Goal: Transaction & Acquisition: Purchase product/service

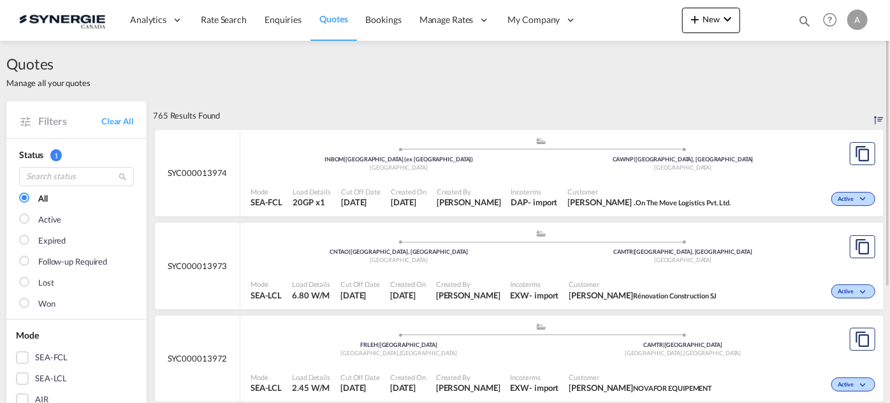
click at [811, 21] on div "Bookings Quotes Enquiries Help Resources Product Release A My Profile Logout" at bounding box center [830, 20] width 81 height 40
click at [804, 24] on md-icon "icon-magnify" at bounding box center [804, 21] width 14 height 14
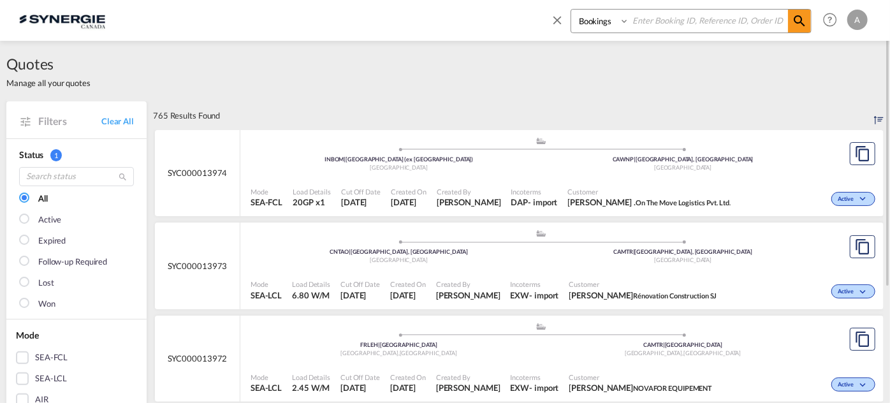
click at [591, 23] on select "Bookings Quotes Enquiries" at bounding box center [601, 21] width 61 height 23
select select "Quotes"
click at [571, 10] on select "Bookings Quotes Enquiries" at bounding box center [601, 21] width 61 height 23
click at [651, 25] on input at bounding box center [708, 21] width 159 height 22
type input "13973"
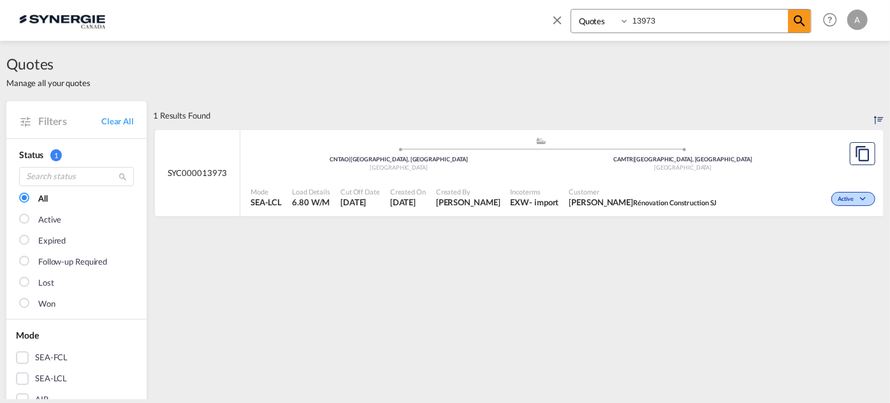
click at [505, 188] on div "Created By Adriana Groposila" at bounding box center [468, 198] width 75 height 32
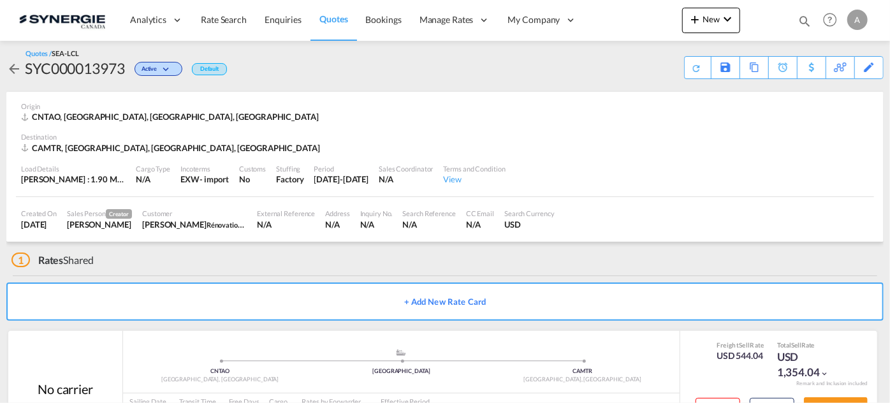
scroll to position [61, 0]
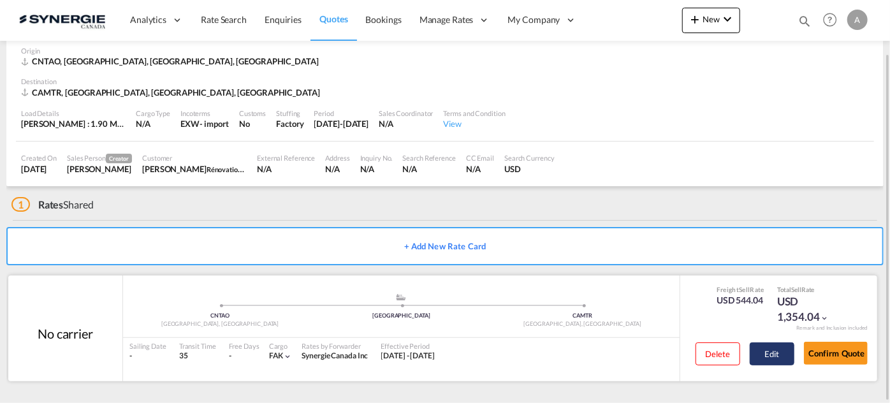
click at [773, 363] on button "Edit" at bounding box center [772, 353] width 45 height 23
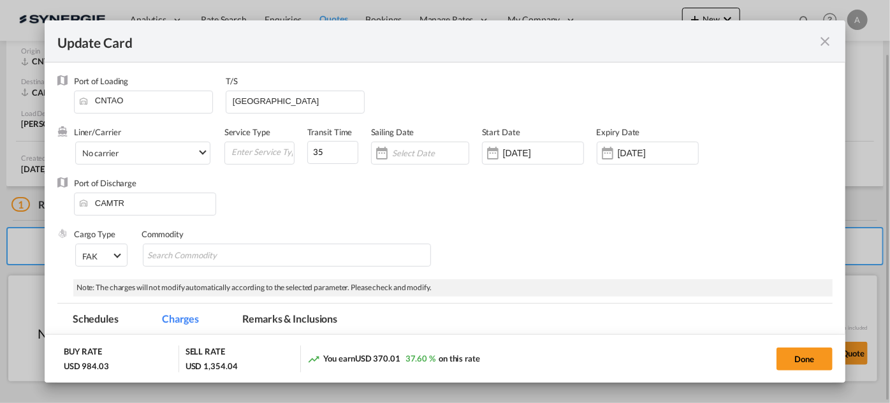
select select "per_w/m"
select select "per_shipment"
select select "per_hbl"
select select "per_shipment"
select select "per_bl"
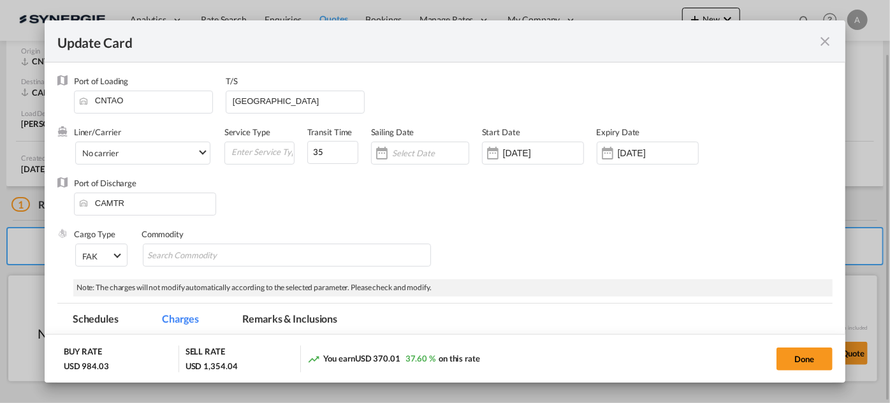
select select "flat"
select select "per_bl"
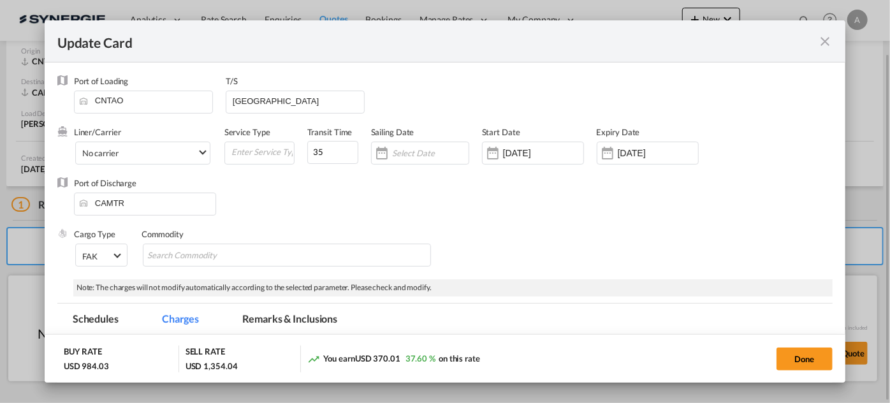
select select "per_shipment"
click at [312, 329] on md-tab-item "Remarks & Inclusions" at bounding box center [290, 320] width 126 height 35
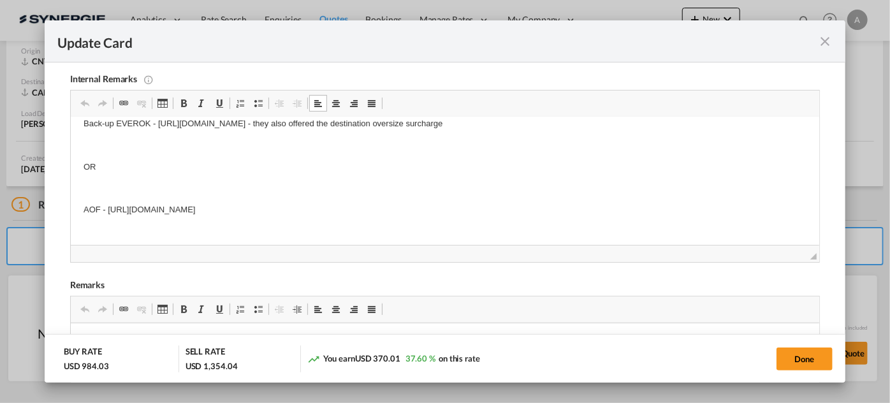
scroll to position [0, 0]
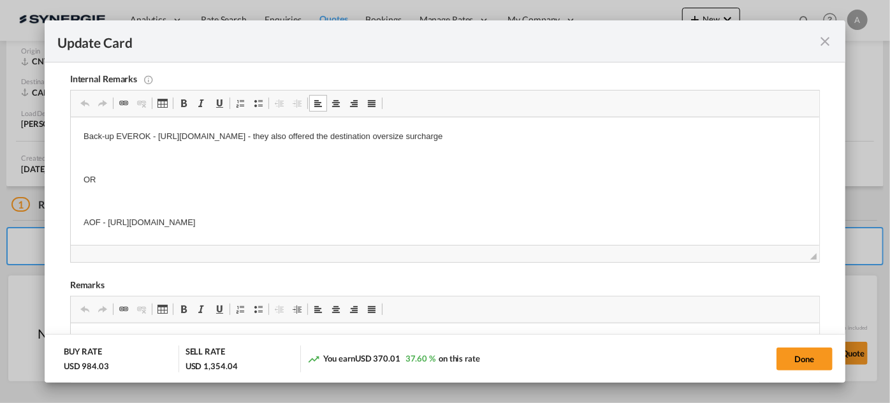
click at [507, 229] on p "AOF - https://app.frontapp.com/open/cnv_q4o0gun?key=1PzrkqG075CpEiZIHBv-VkgRcKA…" at bounding box center [444, 222] width 723 height 13
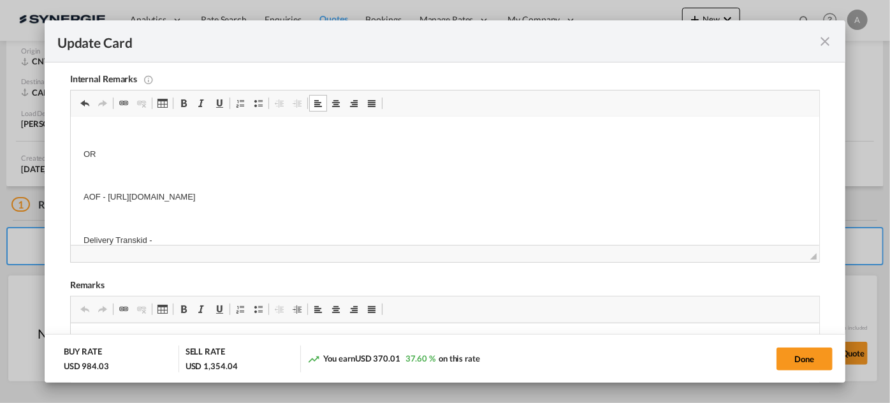
scroll to position [14, 0]
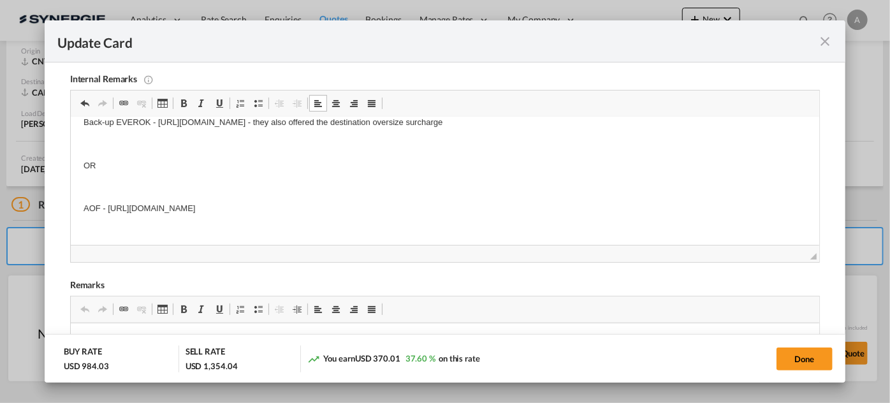
click at [451, 200] on body "Back-up EVEROK - https://app.frontapp.com/open/cnv_q4o2jbj?key=iHOmH2UvUyoeCAiH…" at bounding box center [444, 198] width 723 height 164
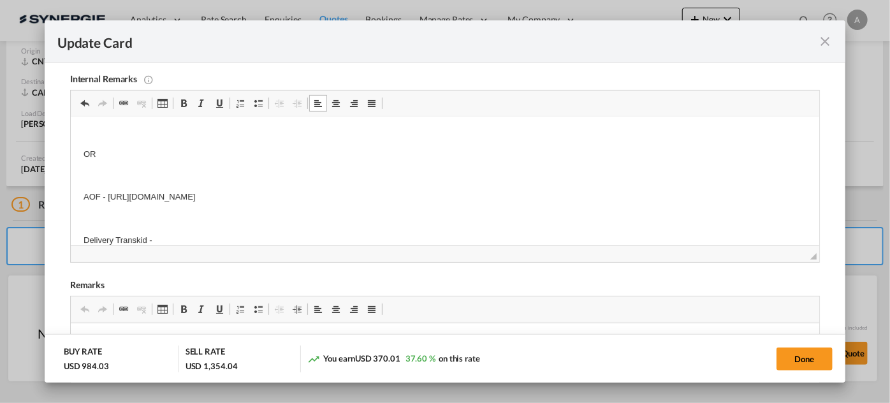
scroll to position [47, 0]
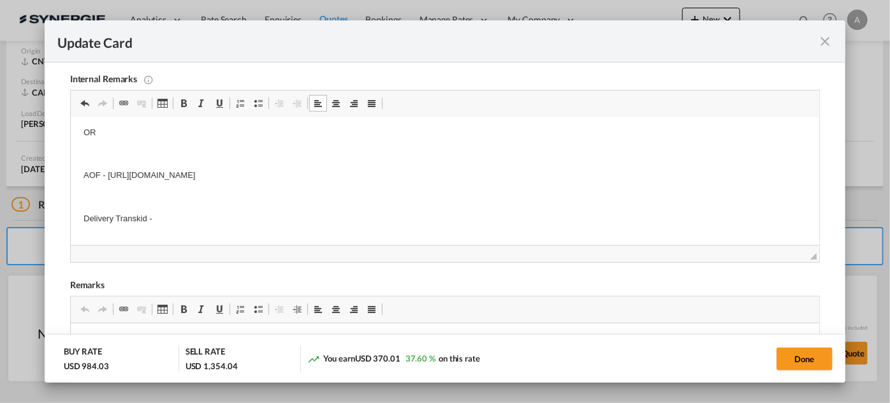
click at [301, 224] on p "Delivery Transkid -" at bounding box center [444, 218] width 723 height 13
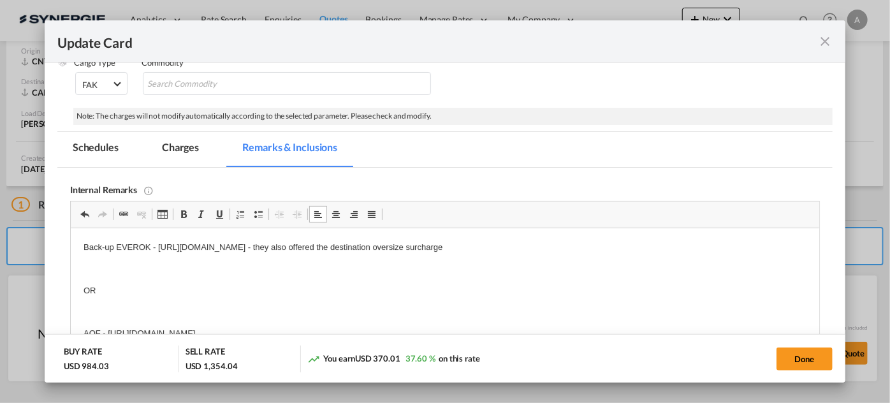
scroll to position [170, 0]
click at [202, 152] on md-tab-item "Charges" at bounding box center [181, 151] width 68 height 35
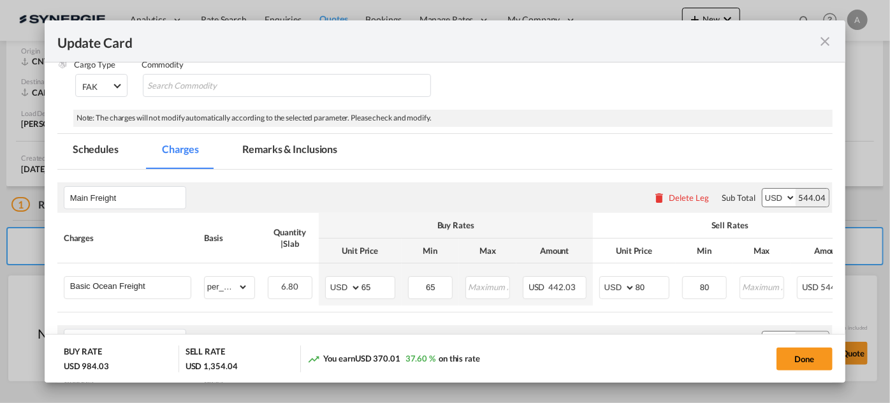
click at [471, 145] on md-tabs-canvas "Schedules Charges Remarks & Inclusions Schedules Charges Remarks & Inclusions" at bounding box center [444, 151] width 775 height 35
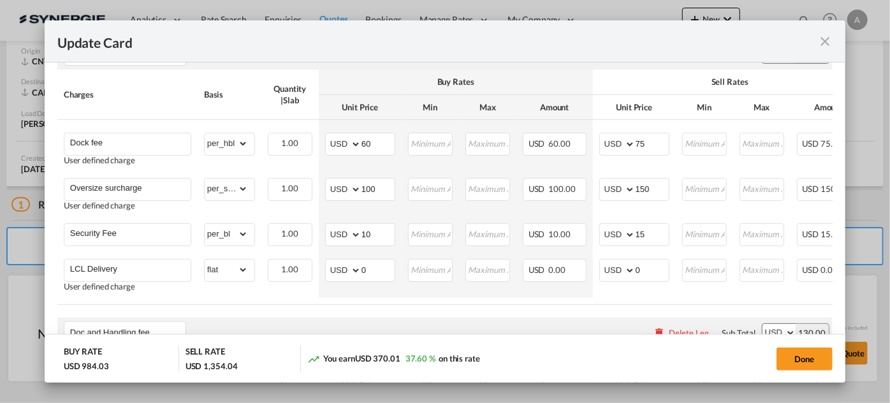
scroll to position [599, 0]
click at [372, 277] on input "0" at bounding box center [377, 268] width 33 height 19
type input "287"
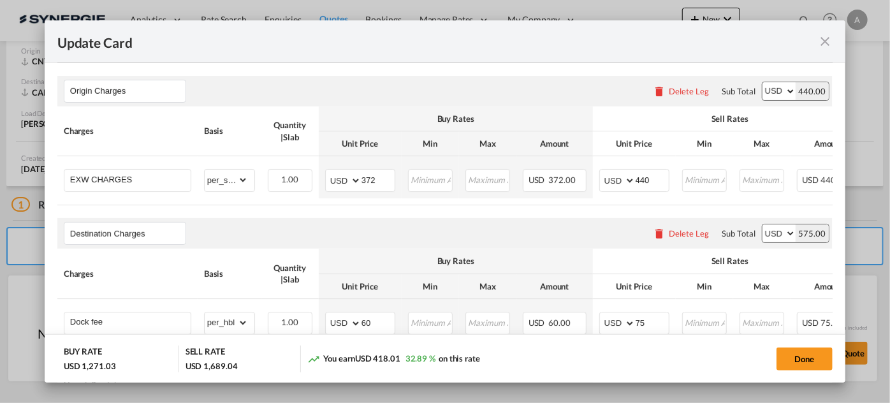
scroll to position [414, 0]
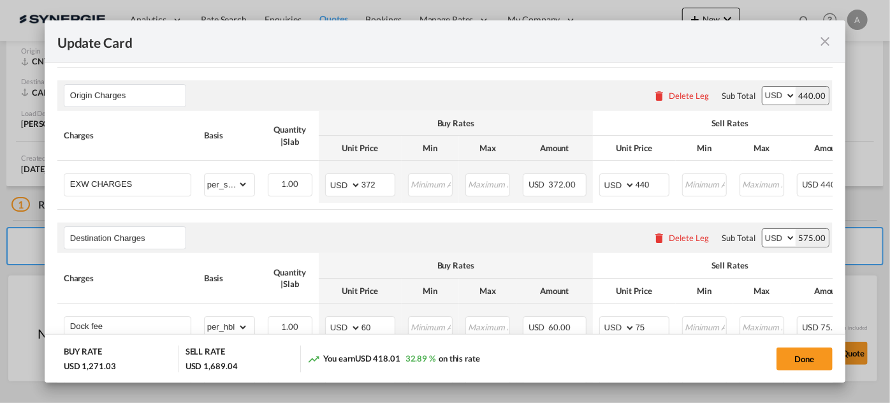
type input "335"
click at [652, 187] on input "440" at bounding box center [651, 183] width 33 height 19
type input "440"
click at [807, 358] on button "Done" at bounding box center [804, 358] width 56 height 23
type input "[DATE]"
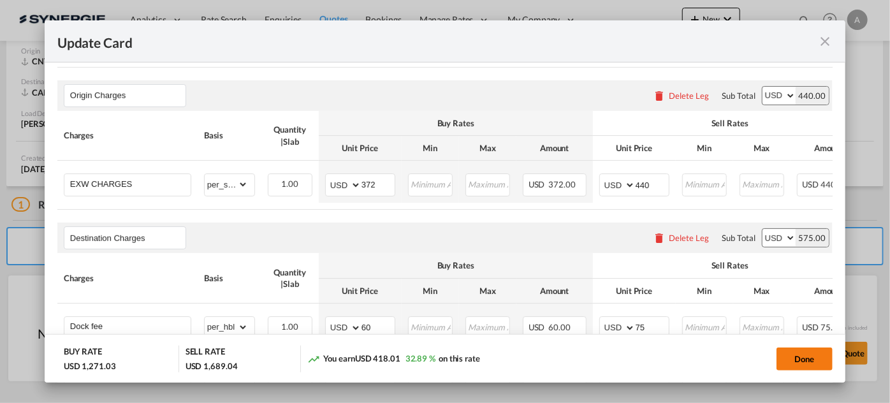
type input "13 Aug 2025"
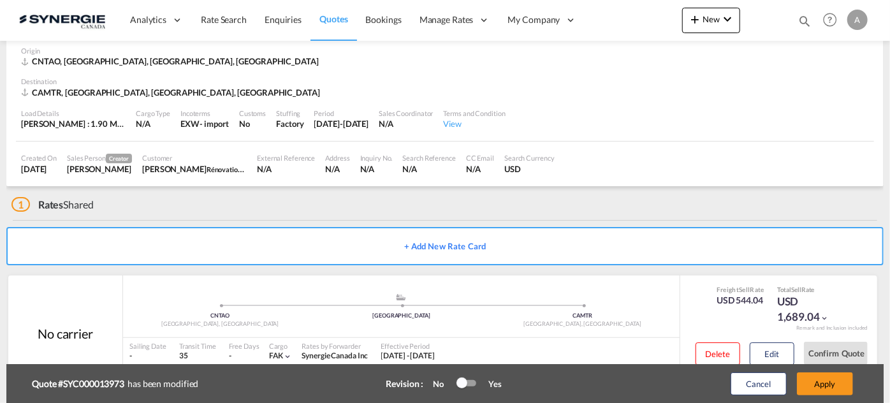
scroll to position [69, 0]
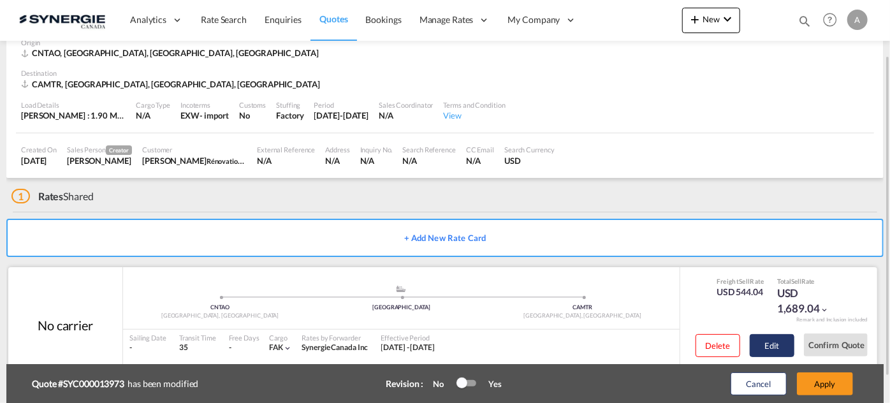
click at [765, 343] on button "Edit" at bounding box center [772, 345] width 45 height 23
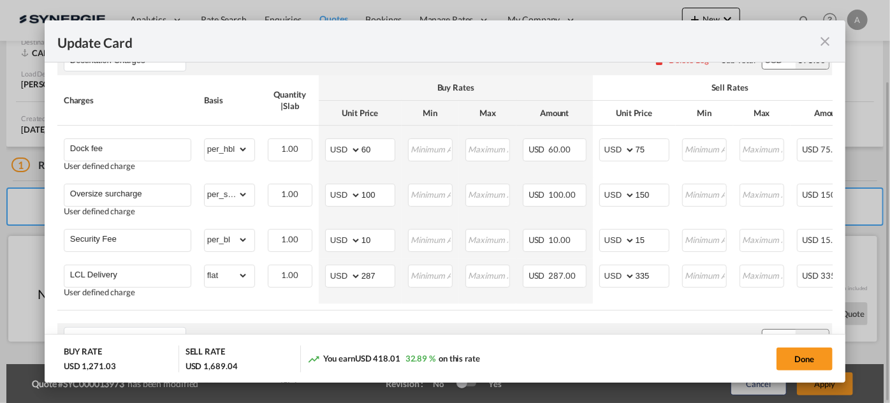
scroll to position [595, 0]
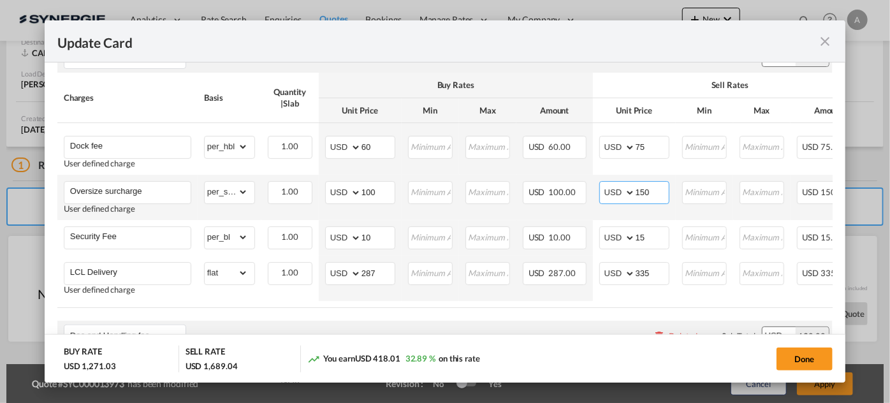
click at [648, 196] on input "150" at bounding box center [651, 191] width 33 height 19
type input "120"
click at [743, 220] on td "Maximum must be greater than Minimum" at bounding box center [761, 197] width 57 height 45
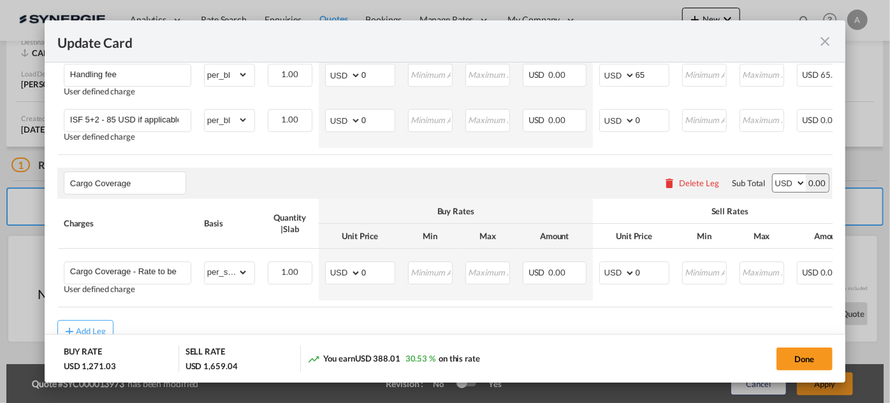
scroll to position [1096, 0]
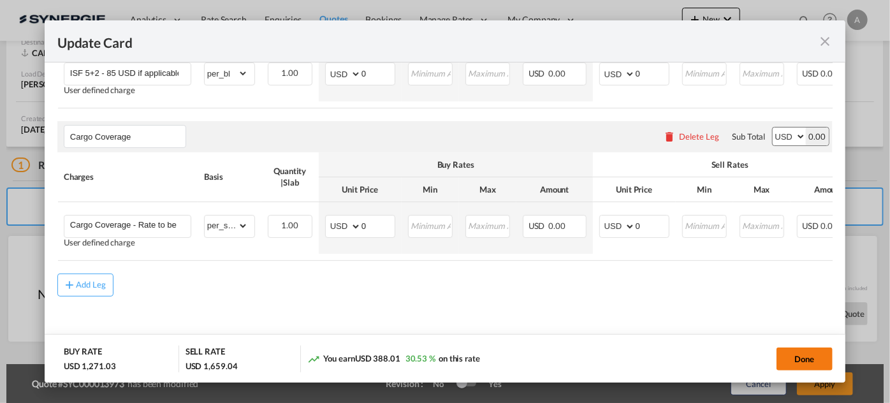
click at [799, 362] on button "Done" at bounding box center [804, 358] width 56 height 23
type input "[DATE]"
type input "13 Aug 2025"
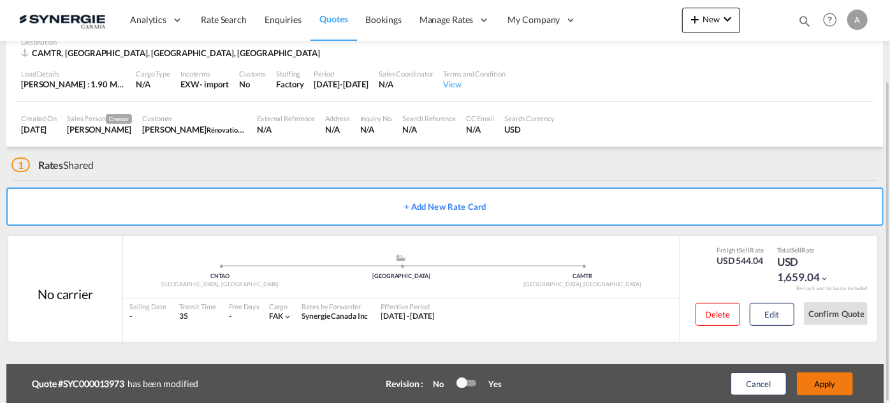
click at [816, 387] on button "Apply" at bounding box center [825, 383] width 56 height 23
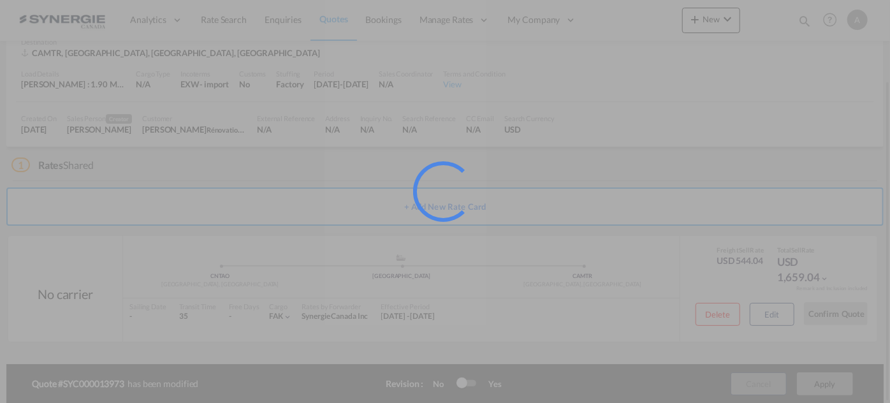
scroll to position [61, 0]
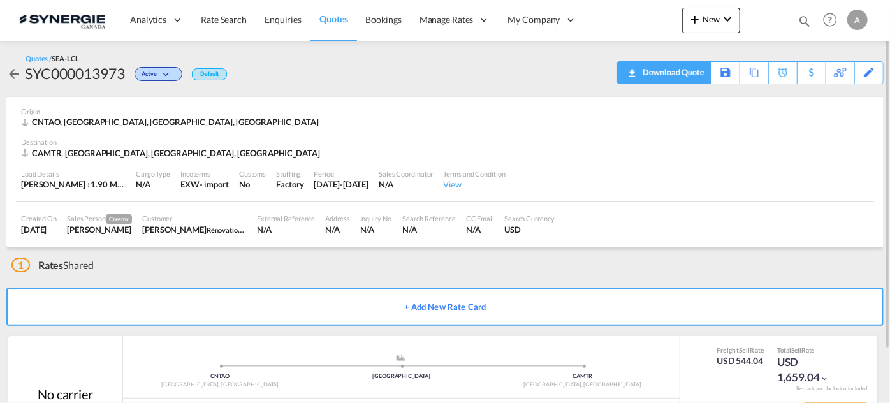
click at [695, 71] on div "Download Quote" at bounding box center [671, 72] width 65 height 20
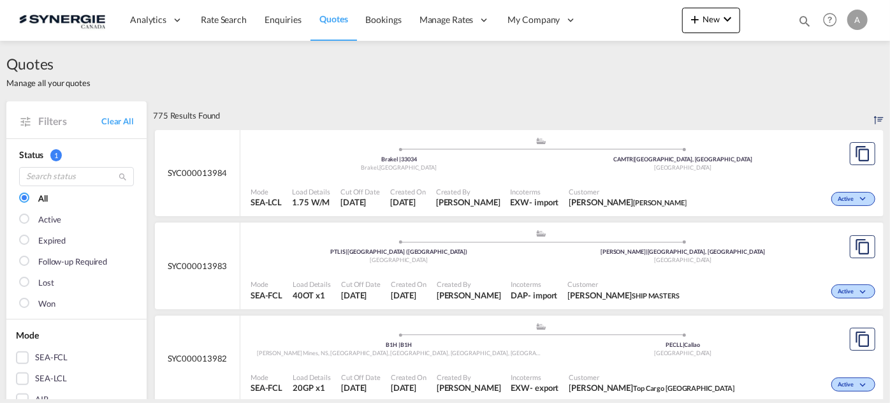
click at [253, 93] on div "Quotes Manage all your quotes" at bounding box center [444, 71] width 877 height 61
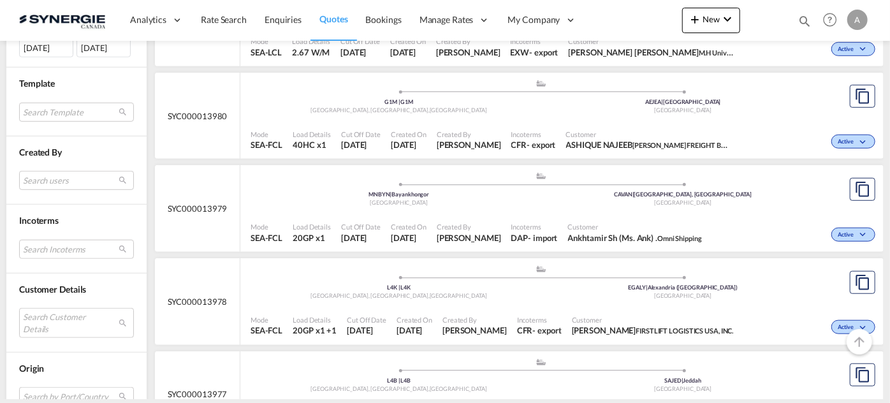
scroll to position [430, 0]
click at [89, 313] on md-select "Search Customer Details user name user [PERSON_NAME] [EMAIL_ADDRESS][PERSON_NAM…" at bounding box center [76, 321] width 115 height 29
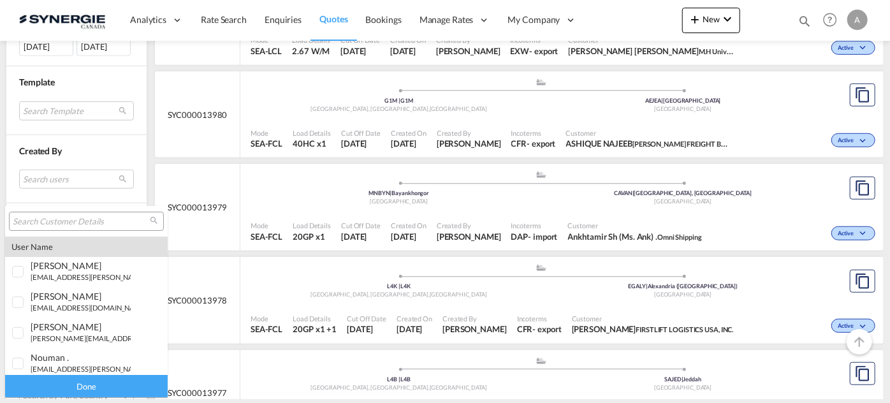
type md-option "[object Object]"
click at [87, 219] on input "search" at bounding box center [81, 221] width 137 height 11
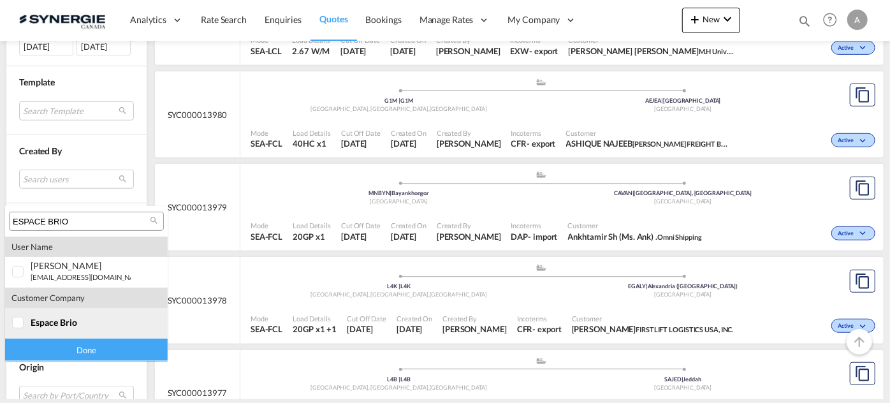
type input "ESPACE BRIO"
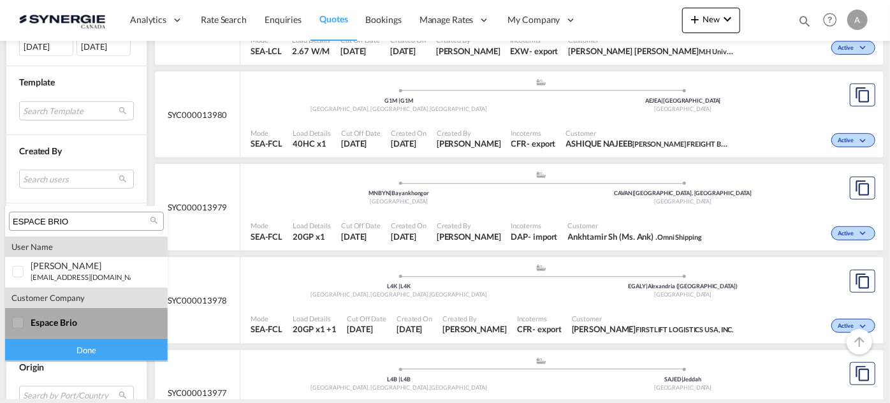
click at [31, 333] on md-option "company espace brio" at bounding box center [86, 323] width 163 height 31
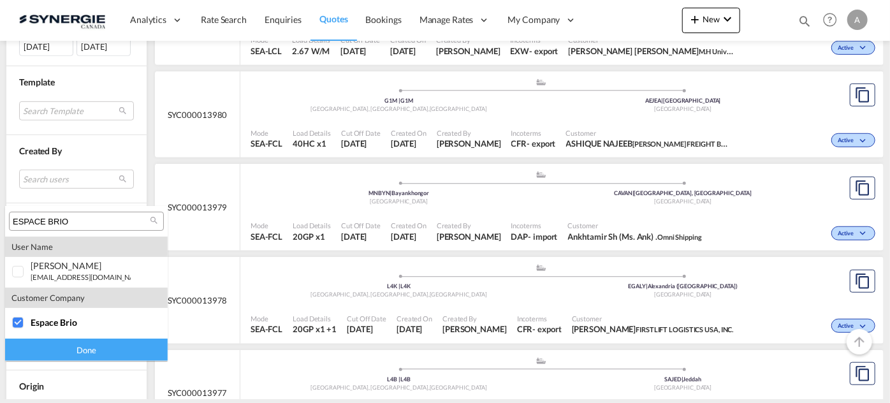
click at [66, 349] on div "Done" at bounding box center [86, 349] width 163 height 22
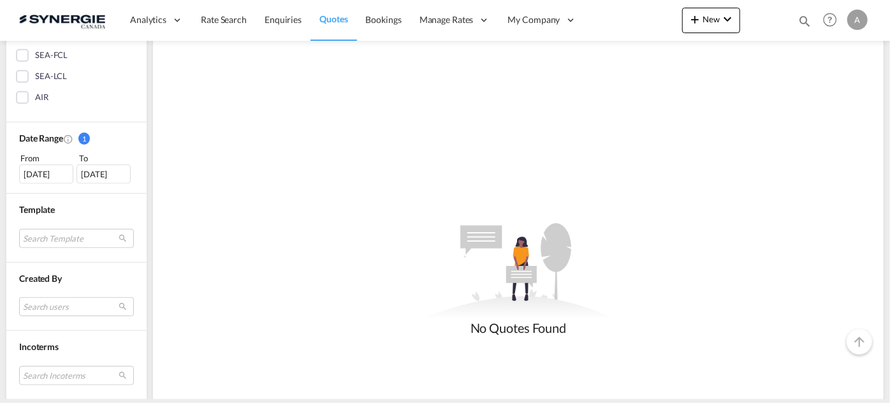
scroll to position [311, 0]
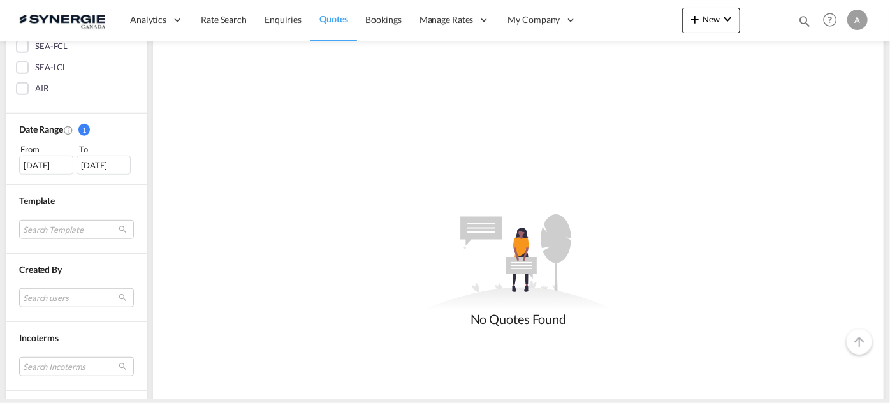
click at [61, 162] on div "[DATE]" at bounding box center [46, 165] width 54 height 19
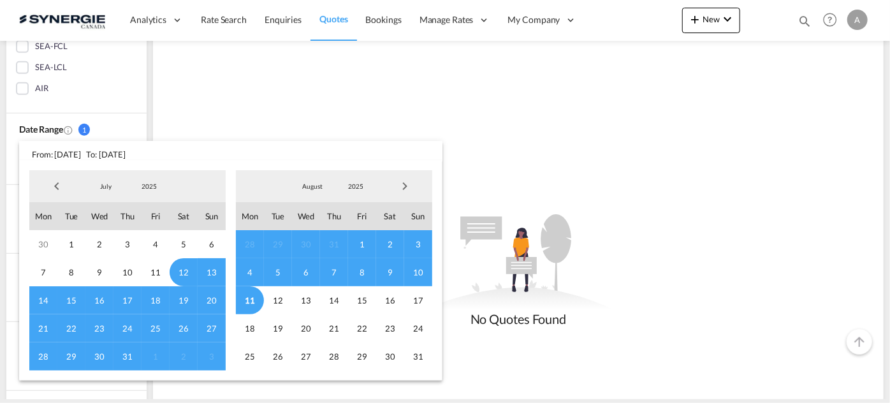
click at [160, 186] on span "2025" at bounding box center [149, 186] width 41 height 9
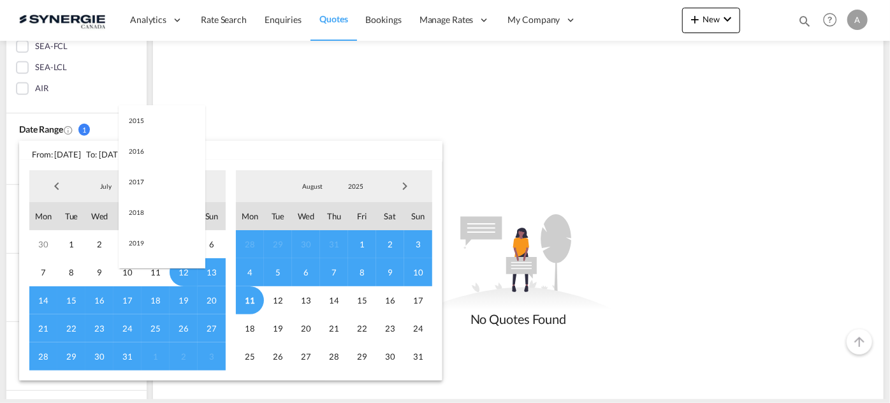
scroll to position [240, 0]
click at [159, 123] on md-option "2023" at bounding box center [162, 125] width 87 height 31
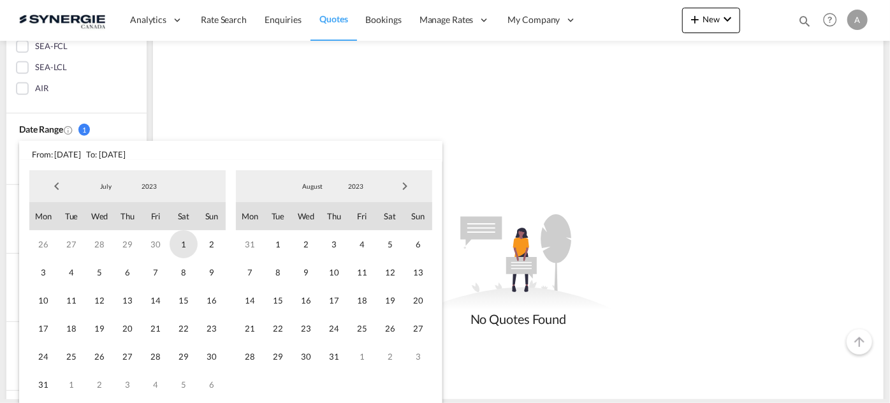
click at [190, 247] on span "1" at bounding box center [184, 244] width 28 height 28
click at [363, 192] on md-select-value "2023" at bounding box center [355, 186] width 43 height 19
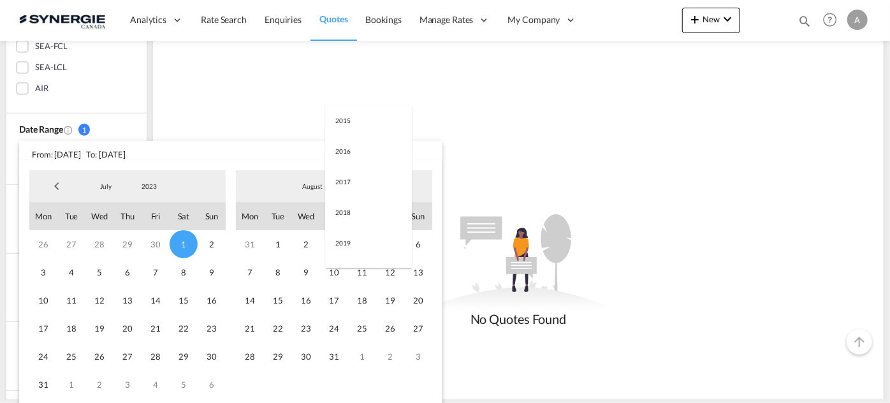
scroll to position [178, 0]
click at [356, 247] on md-option "2025" at bounding box center [368, 248] width 87 height 31
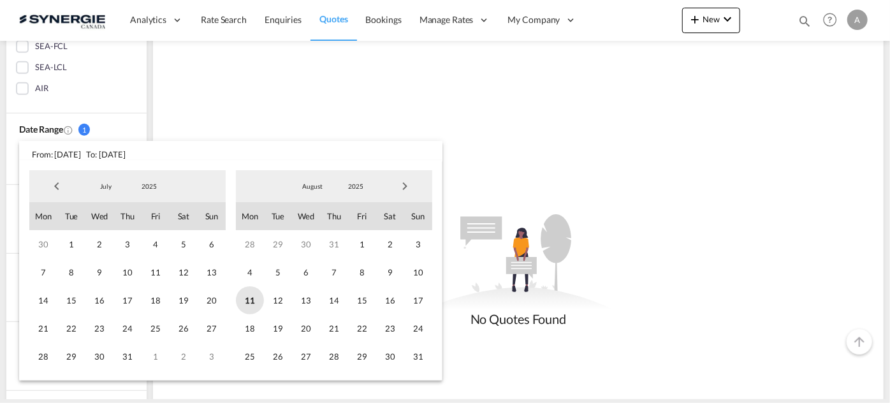
click at [250, 303] on span "11" at bounding box center [250, 300] width 28 height 28
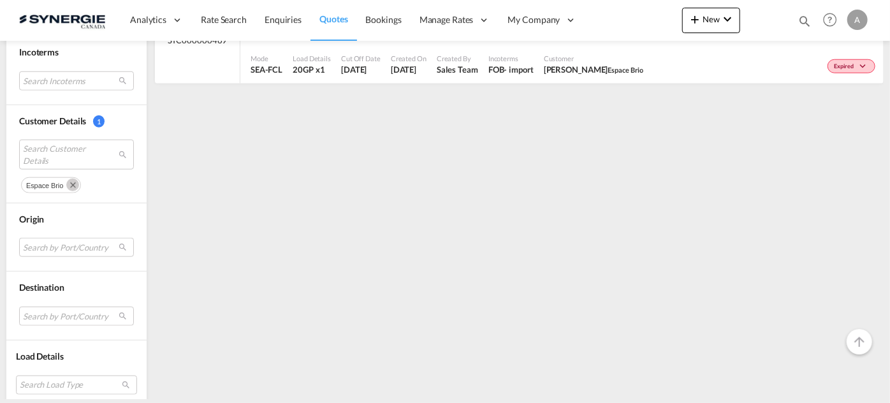
scroll to position [597, 0]
click at [83, 152] on span "Search Customer Details" at bounding box center [66, 153] width 87 height 23
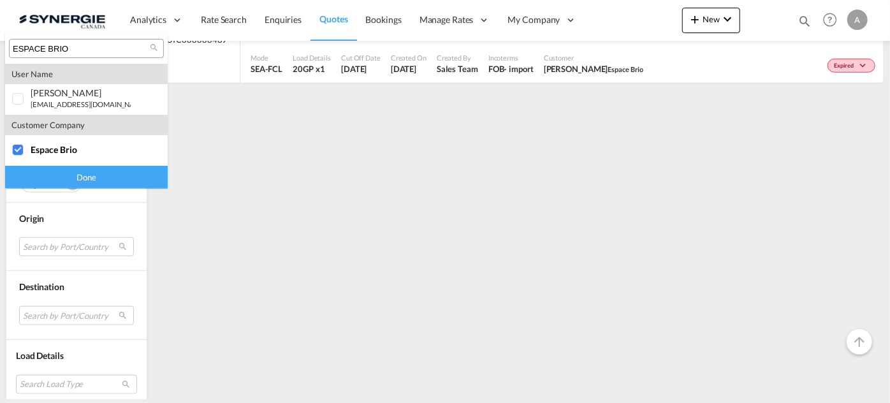
click at [265, 179] on md-backdrop at bounding box center [445, 201] width 890 height 403
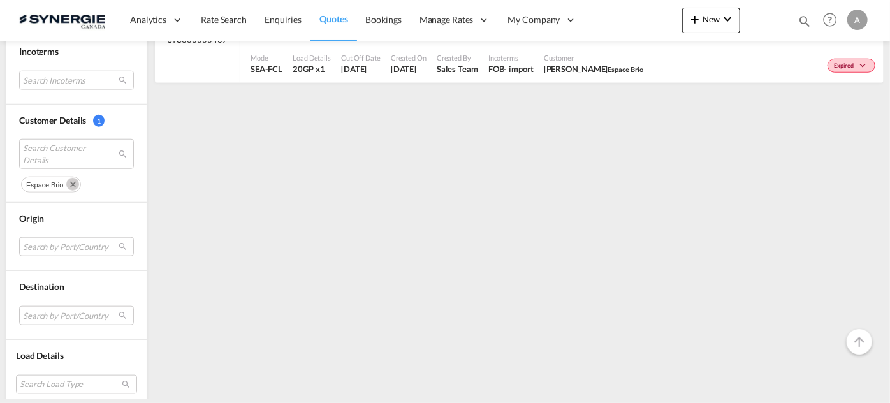
click at [693, 71] on div "Expired" at bounding box center [763, 64] width 230 height 32
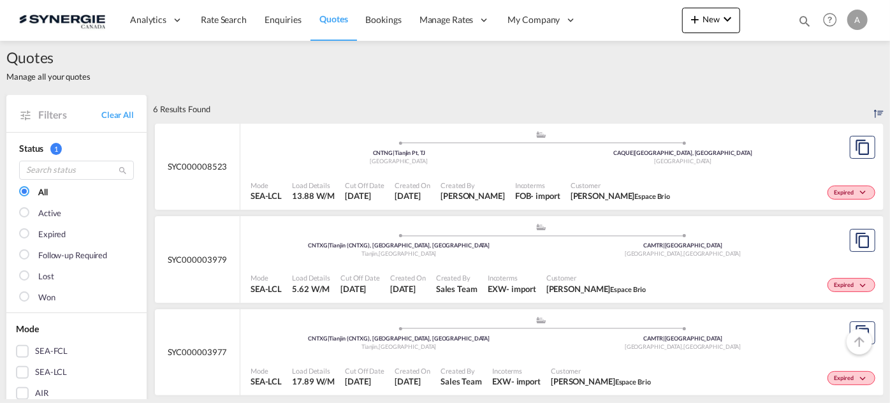
scroll to position [0, 0]
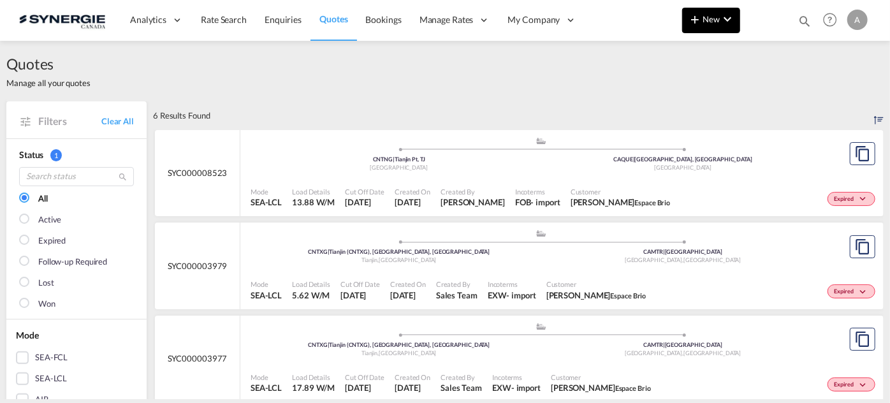
click at [709, 27] on button "New" at bounding box center [711, 20] width 58 height 25
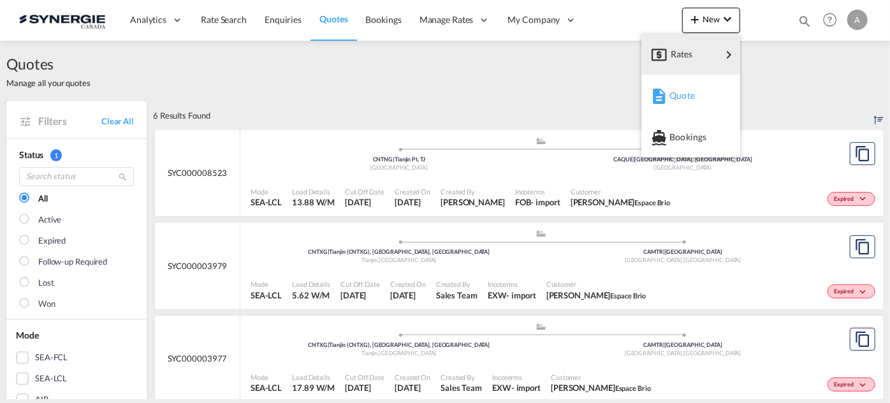
click at [679, 108] on div "Quote" at bounding box center [692, 96] width 47 height 32
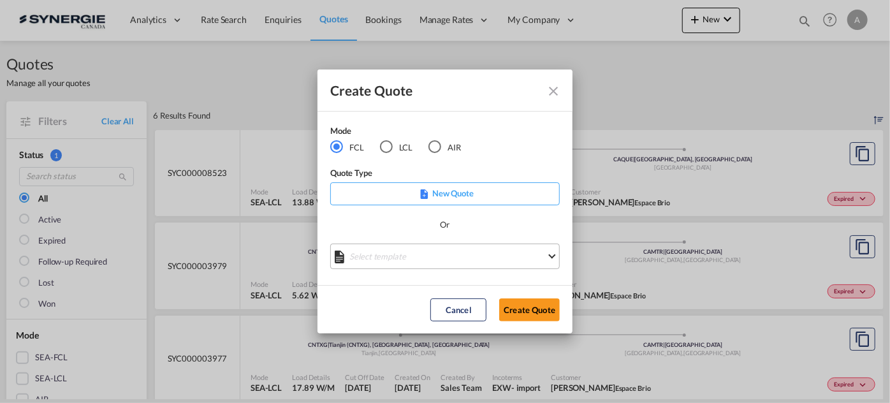
click at [499, 262] on md-select "Select template *NEW* FCL FREEHAND / DAP [PERSON_NAME] | [DATE] *NEW* Import FC…" at bounding box center [444, 255] width 229 height 25
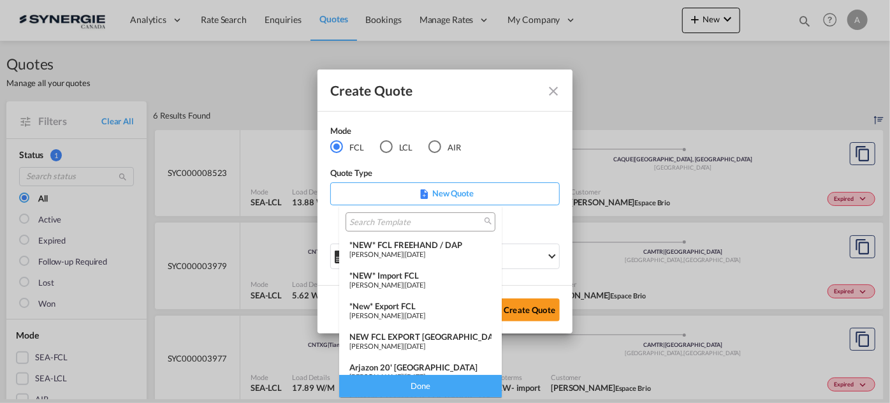
click at [425, 285] on span "[DATE]" at bounding box center [415, 284] width 20 height 8
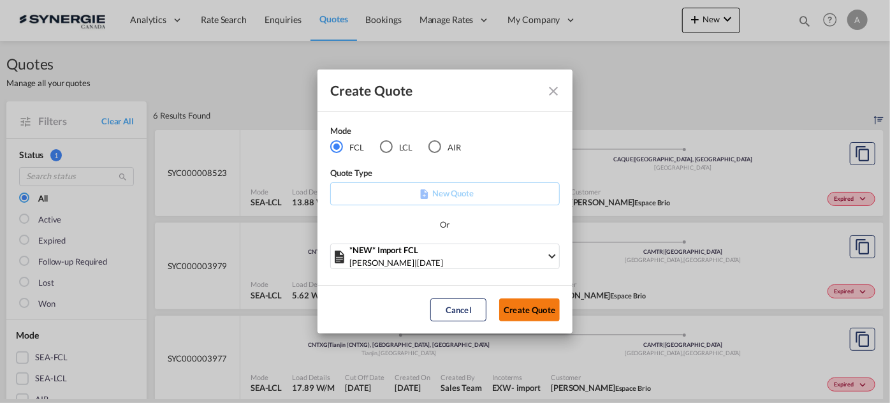
click at [530, 309] on button "Create Quote" at bounding box center [529, 309] width 61 height 23
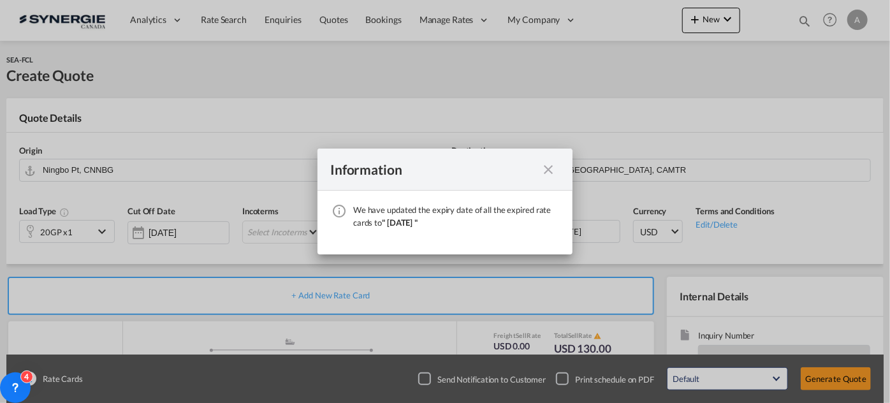
click at [549, 167] on md-icon "icon-close fg-AAA8AD cursor" at bounding box center [548, 169] width 15 height 15
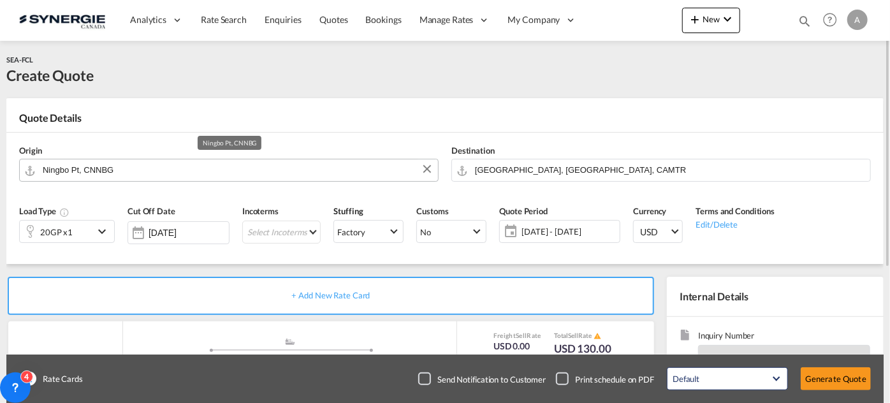
click at [270, 178] on md-autocomplete "Ningbo Pt, CNNBG" at bounding box center [236, 170] width 389 height 23
click at [372, 171] on input "Ningbo Pt, CNNBG" at bounding box center [237, 170] width 389 height 22
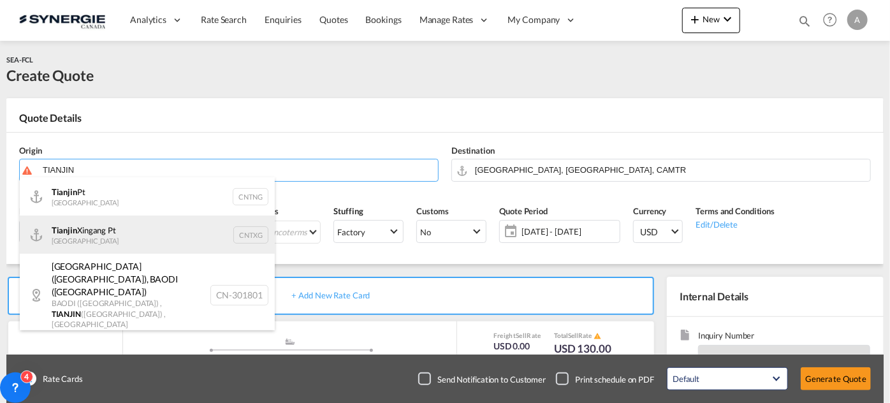
click at [105, 235] on div "Tianjin Xingang Pt China CNTXG" at bounding box center [147, 234] width 255 height 38
type input "Tianjin Xingang Pt, CNTXG"
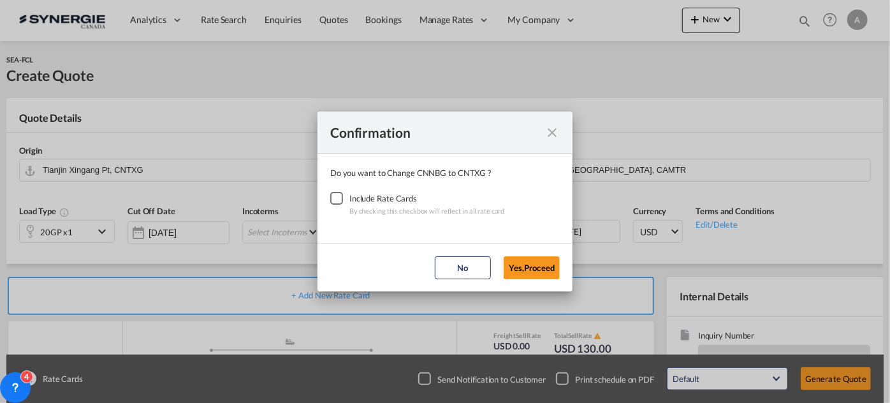
click at [333, 198] on div "Checkbox No Ink" at bounding box center [336, 198] width 13 height 13
click at [520, 266] on button "Yes,Proceed" at bounding box center [532, 267] width 56 height 23
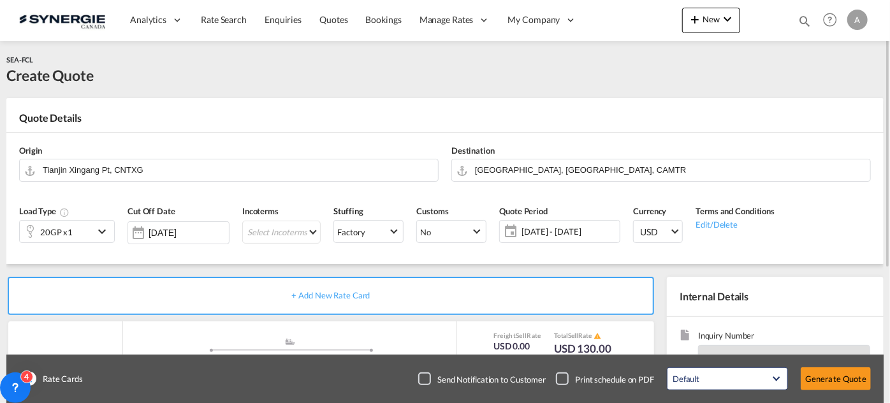
click at [75, 219] on md-input-container "20GP x1" at bounding box center [67, 229] width 96 height 25
click at [57, 231] on div "20GP x1" at bounding box center [56, 232] width 33 height 18
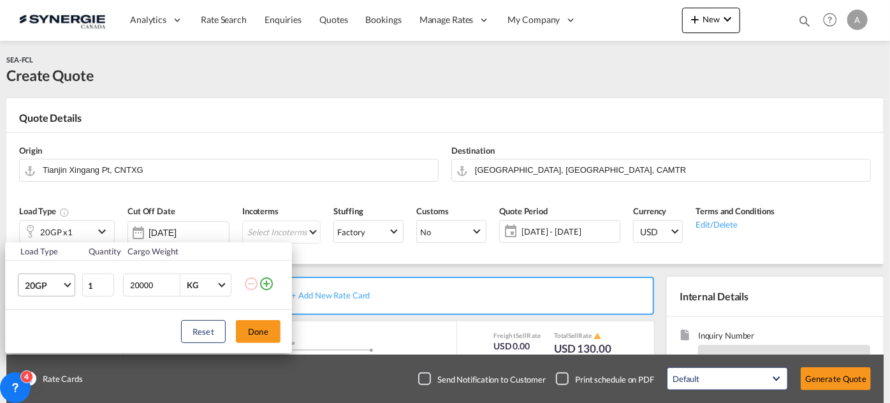
click at [56, 282] on span "20GP" at bounding box center [43, 285] width 37 height 13
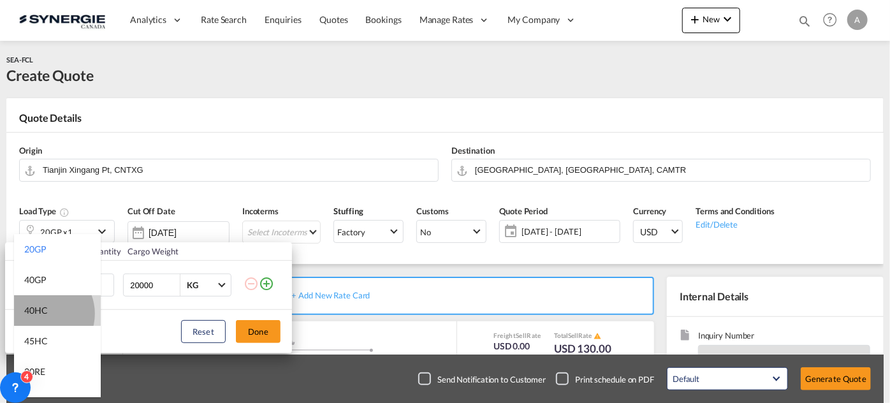
click at [41, 314] on div "40HC" at bounding box center [36, 310] width 24 height 13
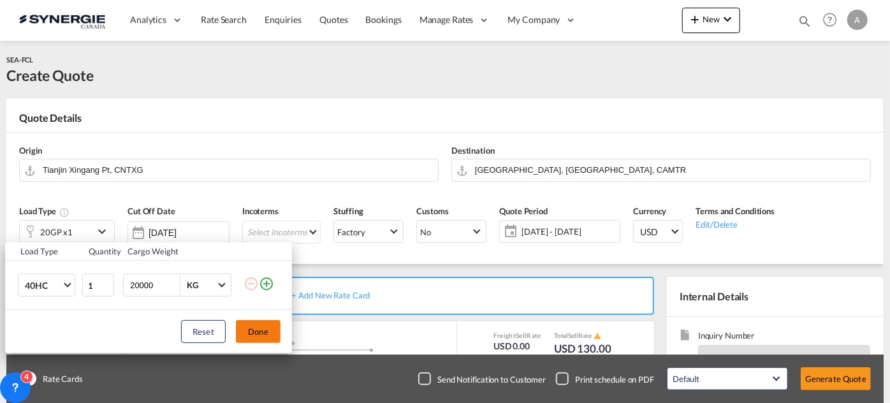
click at [236, 322] on button "Done" at bounding box center [258, 331] width 45 height 23
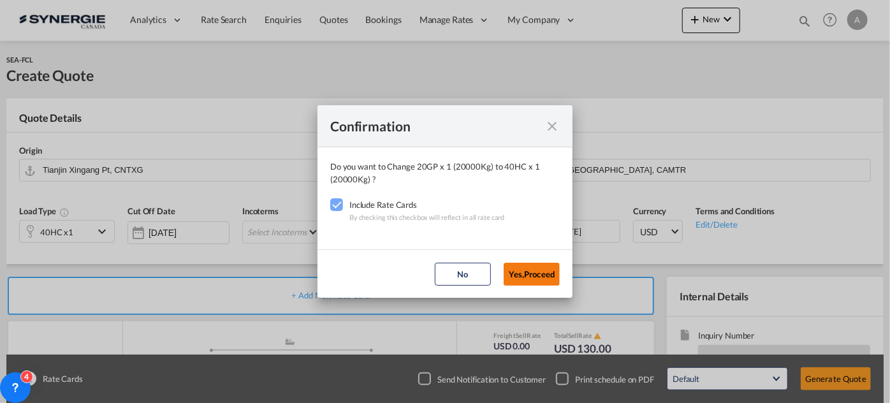
click at [532, 266] on button "Yes,Proceed" at bounding box center [532, 274] width 56 height 23
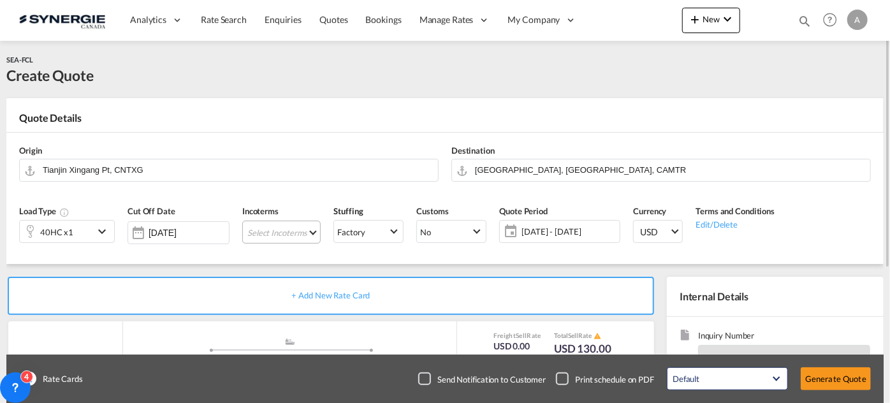
click at [267, 231] on md-select "Select Incoterms DPU - export Delivery at Place Unloaded FOB - import Free on B…" at bounding box center [281, 232] width 78 height 23
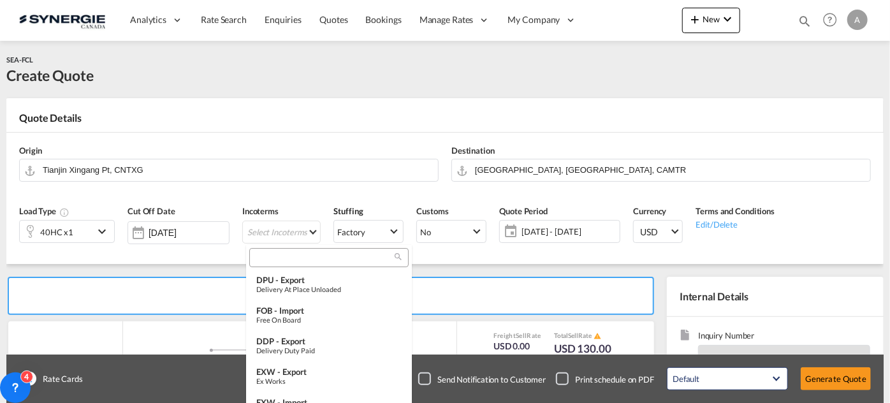
click at [287, 254] on input "search" at bounding box center [324, 257] width 142 height 11
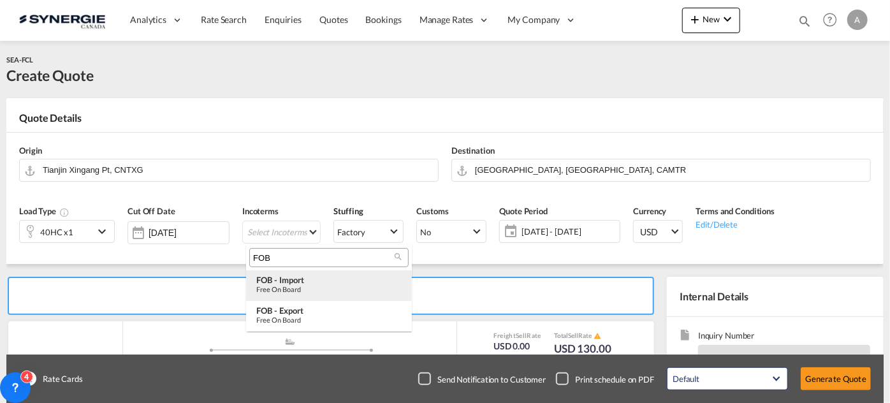
type input "FOB"
click at [288, 285] on div "Free on Board" at bounding box center [328, 289] width 145 height 8
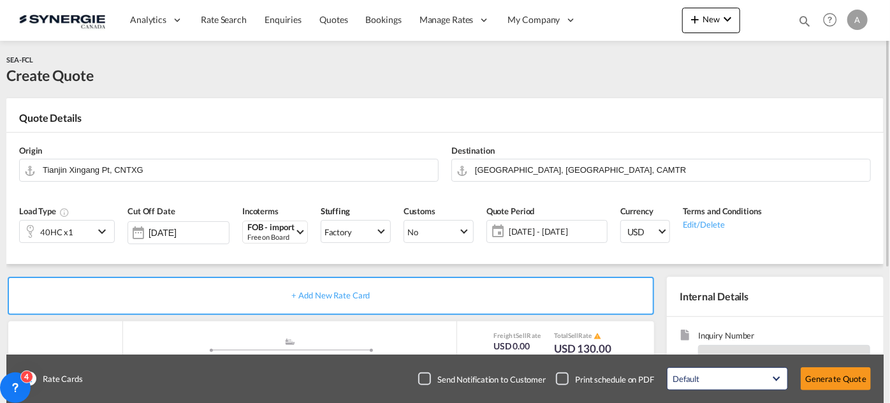
click at [566, 226] on span "[DATE] - [DATE]" at bounding box center [556, 231] width 95 height 11
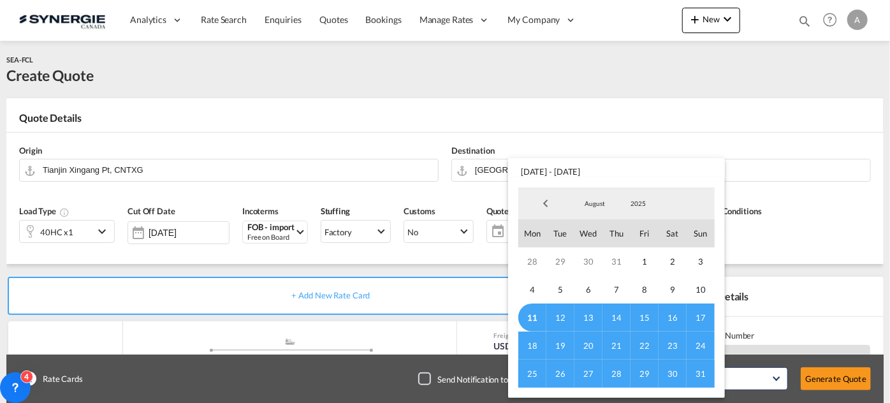
click at [528, 314] on span "11" at bounding box center [532, 317] width 28 height 28
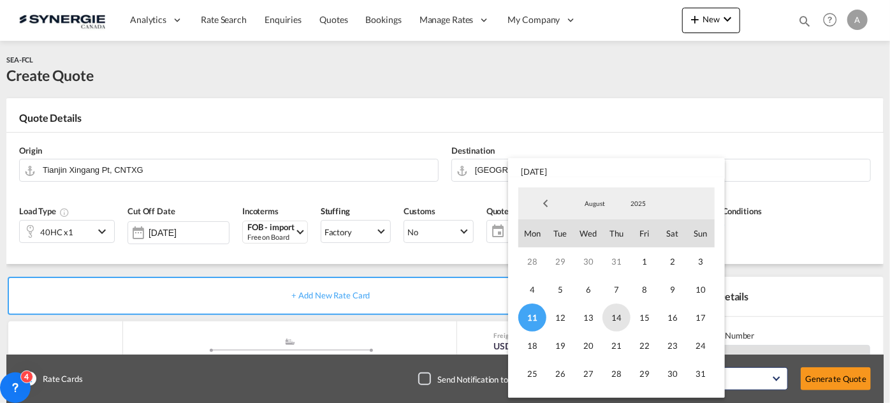
click at [616, 314] on span "14" at bounding box center [616, 317] width 28 height 28
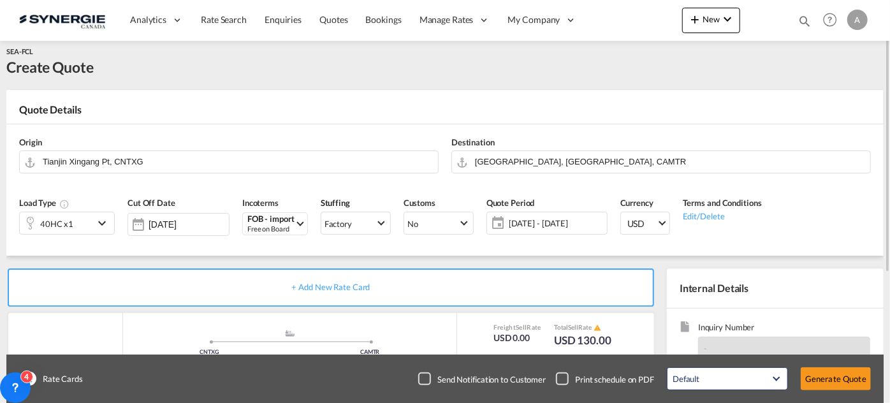
scroll to position [7, 0]
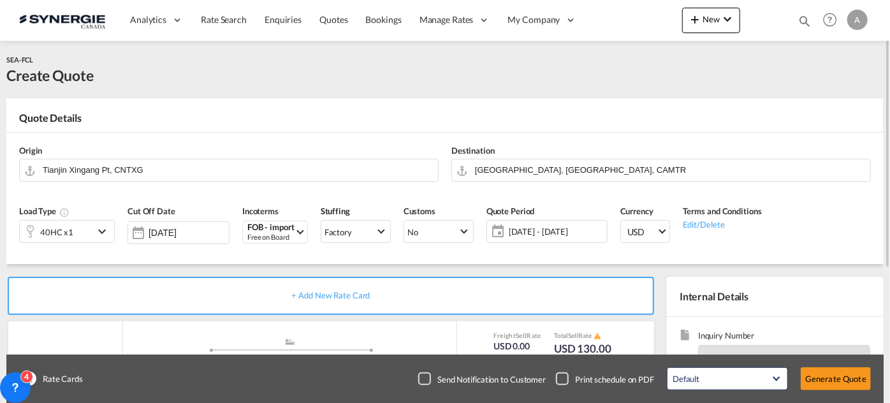
click at [727, 80] on div "SEA-FCL Create Quote" at bounding box center [444, 70] width 877 height 32
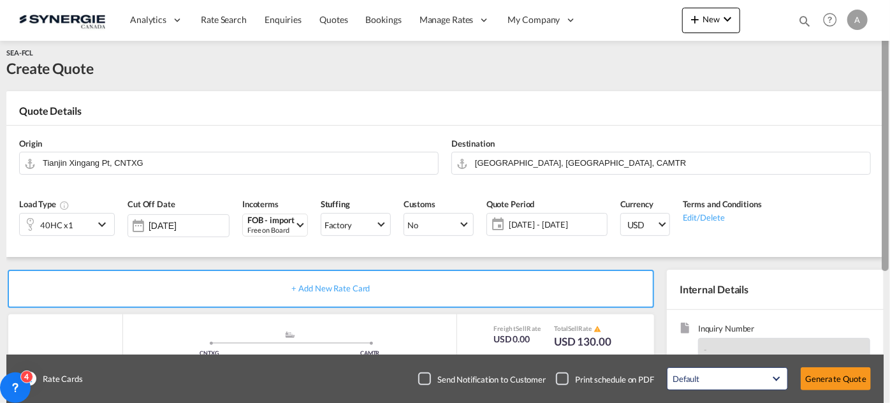
drag, startPoint x: 889, startPoint y: 228, endPoint x: 889, endPoint y: 330, distance: 102.0
click at [889, 330] on div at bounding box center [888, 202] width 3 height 398
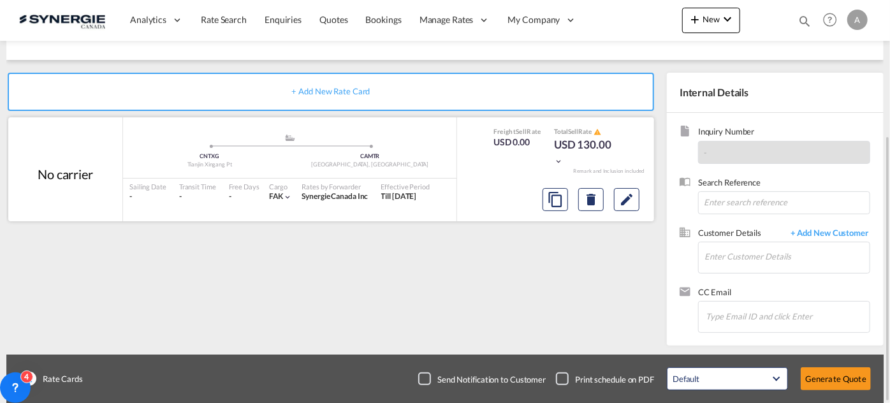
click at [621, 185] on div at bounding box center [590, 199] width 107 height 31
click at [622, 192] on md-icon "Edit" at bounding box center [626, 199] width 15 height 15
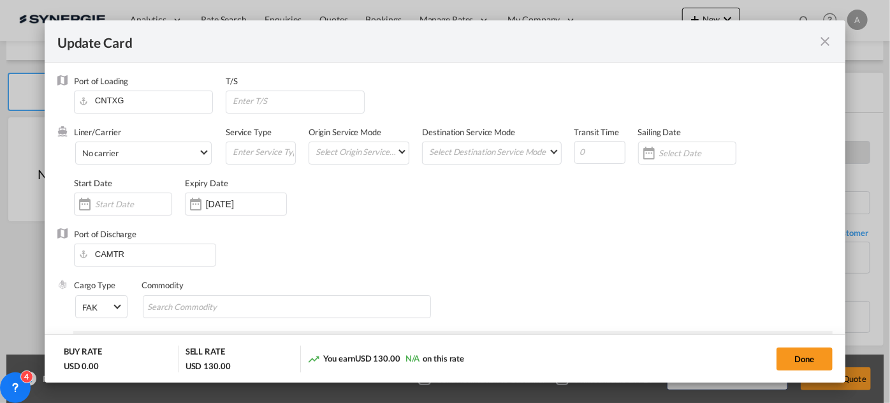
select select "per container"
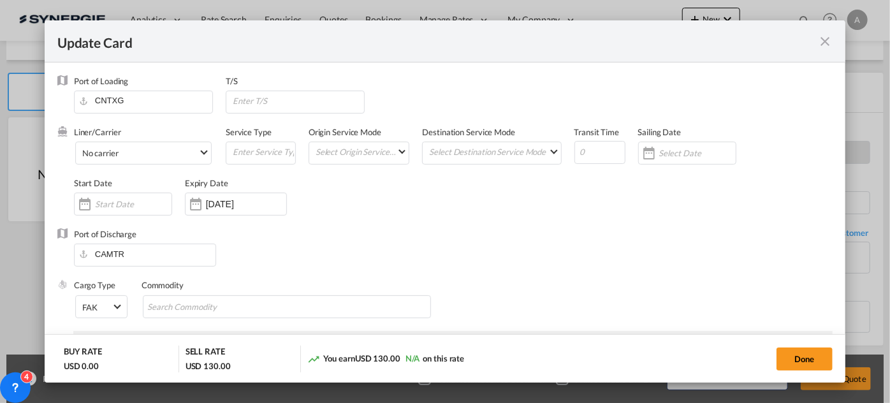
select select "per container"
select select "per B/L"
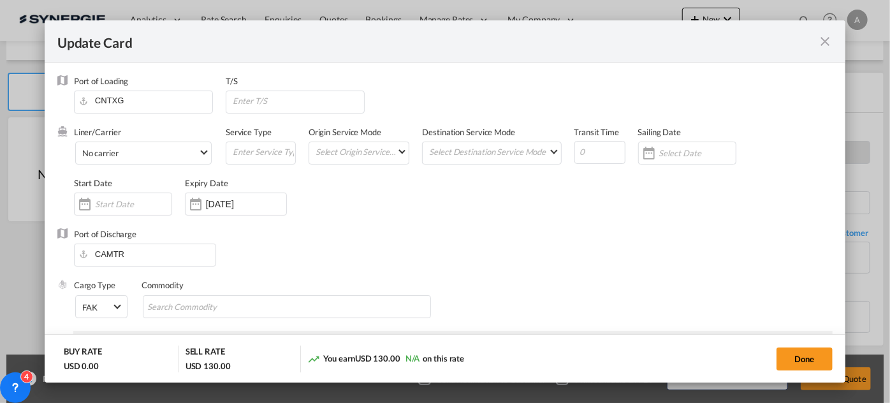
select select "per shipment"
click at [588, 142] on input "Update CardPort of ..." at bounding box center [599, 152] width 51 height 23
type input "35"
click at [117, 203] on input "Update CardPort of ..." at bounding box center [133, 204] width 76 height 10
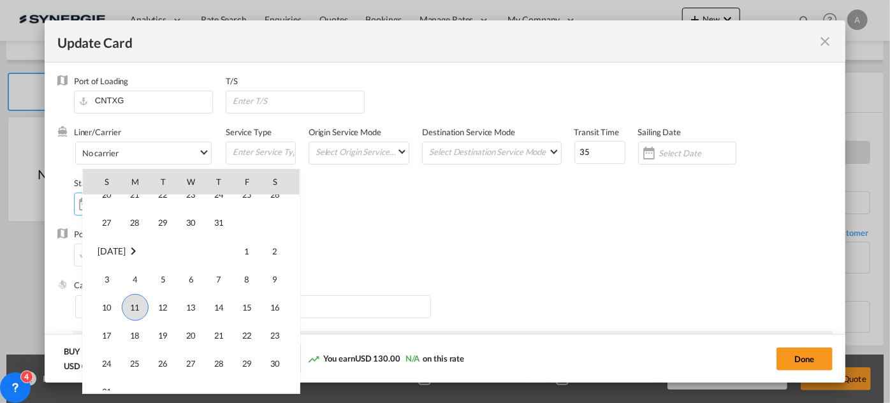
scroll to position [295046, 0]
click at [143, 311] on span "11" at bounding box center [135, 308] width 27 height 27
type input "[DATE]"
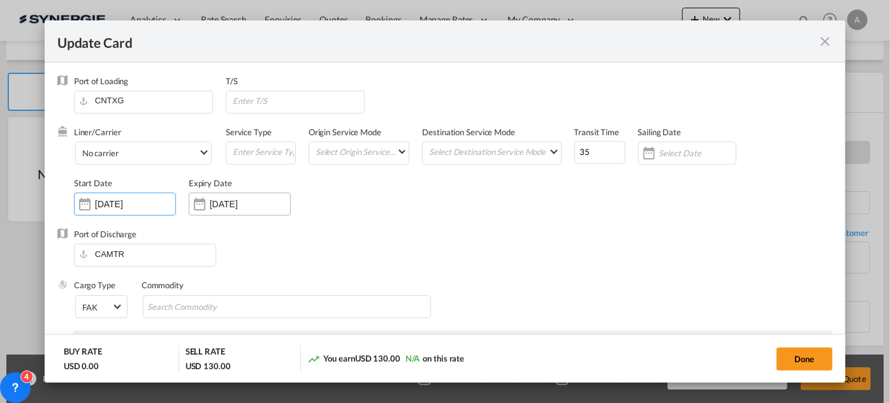
click at [242, 201] on input "[DATE]" at bounding box center [250, 204] width 80 height 10
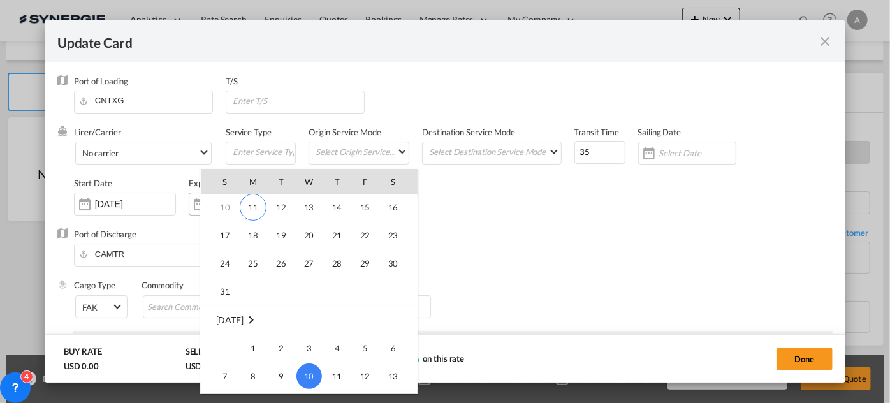
scroll to position [57, 0]
click at [344, 210] on span "14" at bounding box center [336, 208] width 25 height 25
type input "[DATE]"
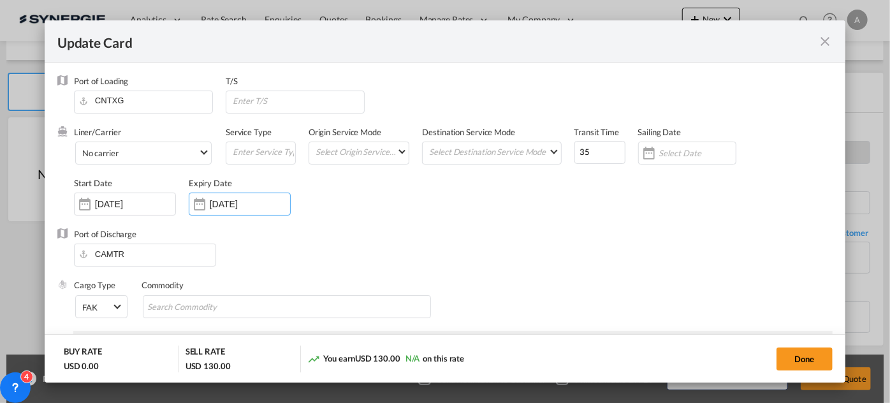
click at [518, 192] on div "Liner/Carrier No carrier 2HM LOGISTICS D.O.O AAXL GLOBAL SHIPPING LINES LLC [PE…" at bounding box center [453, 177] width 759 height 102
click at [309, 105] on input "Update CardPort of ..." at bounding box center [297, 100] width 133 height 19
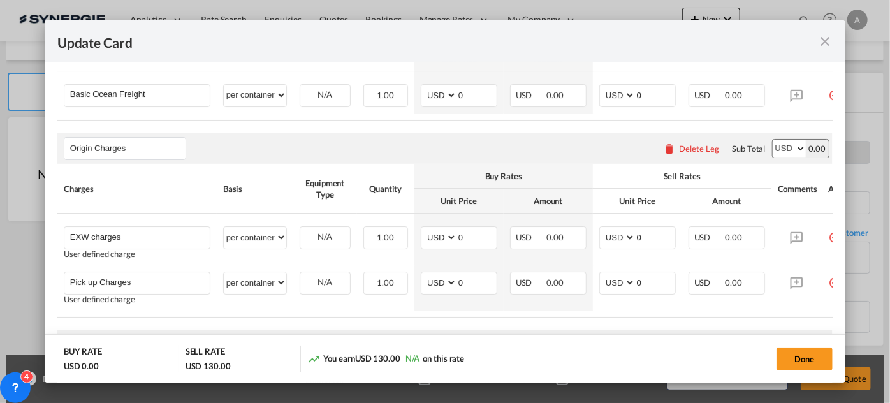
scroll to position [340, 0]
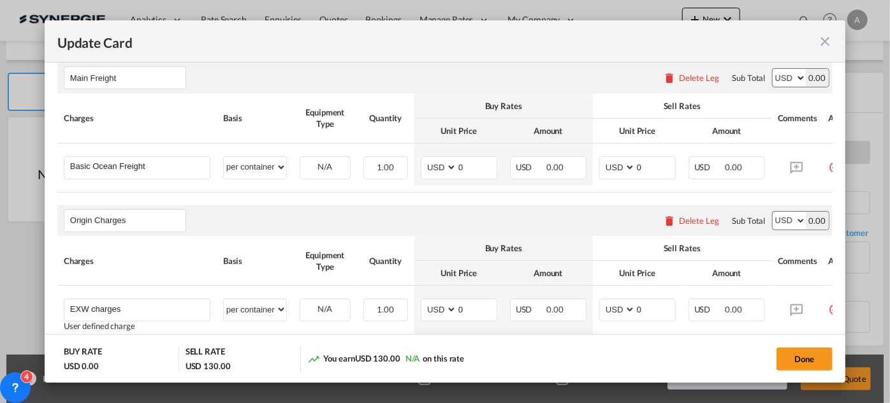
type input "[GEOGRAPHIC_DATA]"
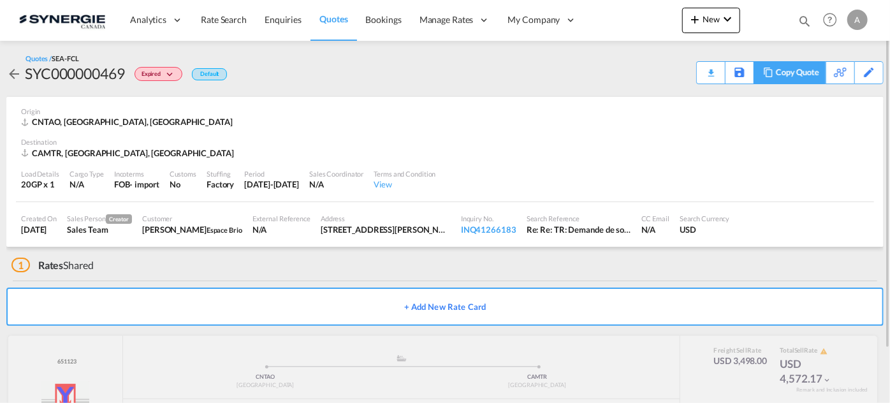
click at [813, 71] on div "Copy Quote" at bounding box center [797, 73] width 43 height 22
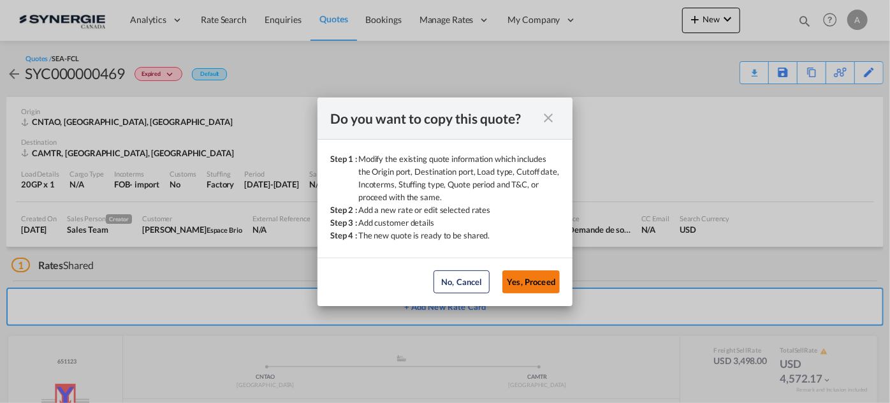
click at [544, 277] on button "Yes, Proceed" at bounding box center [530, 281] width 57 height 23
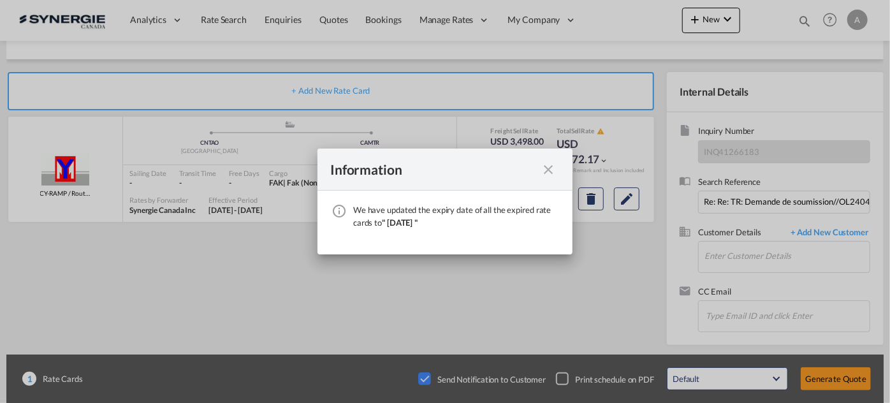
scroll to position [204, 0]
click at [551, 171] on md-icon "icon-close fg-AAA8AD cursor" at bounding box center [548, 169] width 15 height 15
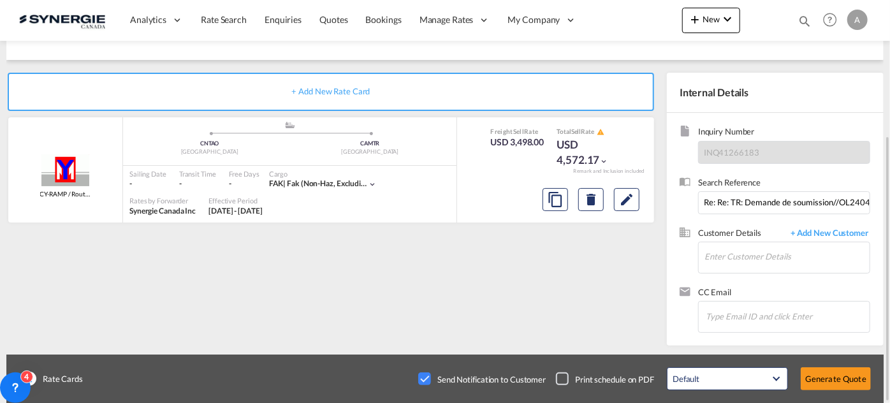
click at [426, 377] on div "Checkbox No Ink" at bounding box center [424, 378] width 13 height 13
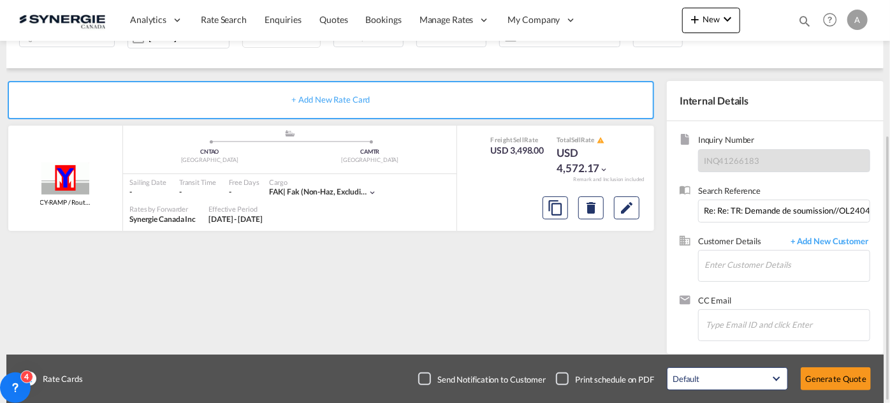
scroll to position [199, 0]
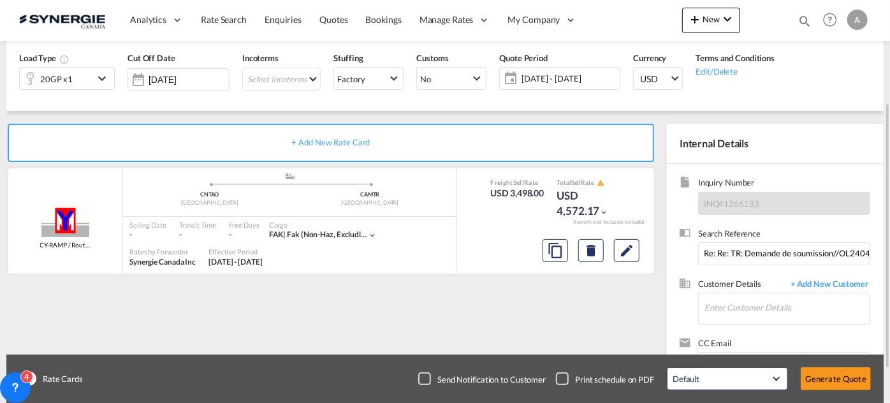
click at [477, 294] on div "+ Add New Rate Card Yang Ming Line CY-RAMP / Routing : VIA CAVAN / SOC added by…" at bounding box center [333, 257] width 654 height 266
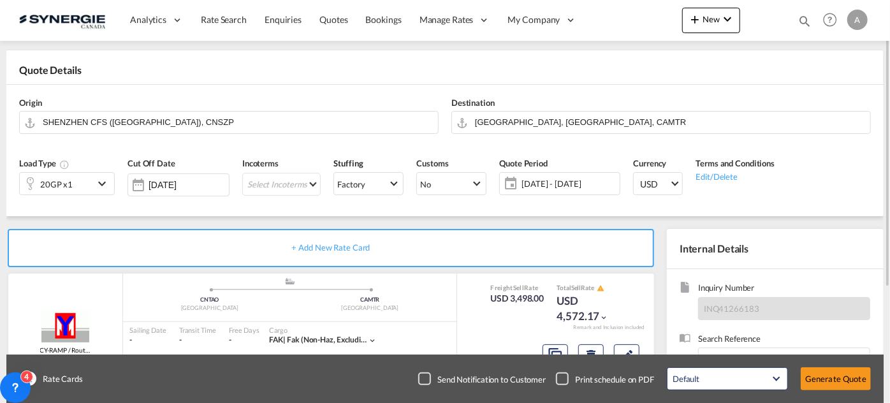
scroll to position [39, 0]
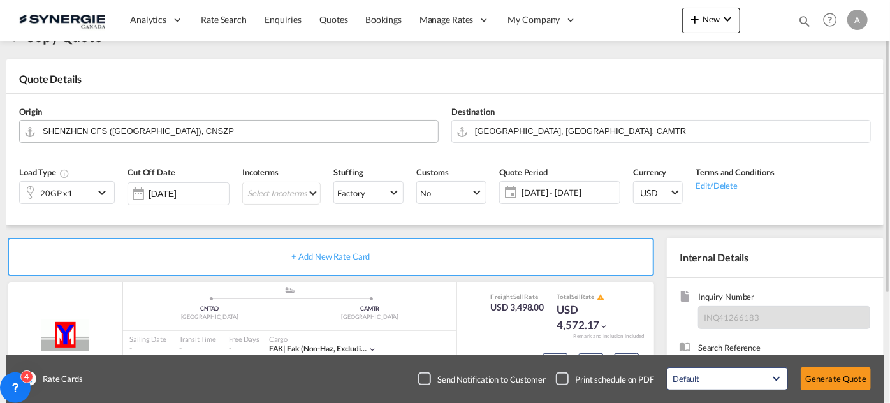
click at [290, 128] on input "SHENZHEN CFS (GUANGDONG), CNSZP" at bounding box center [237, 131] width 389 height 22
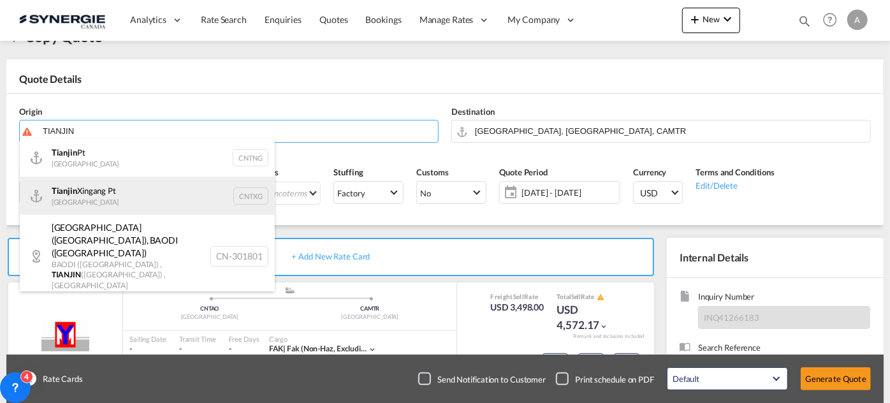
click at [80, 191] on div "Tianjin Xingang Pt China CNTXG" at bounding box center [147, 196] width 255 height 38
type input "Tianjin Xingang Pt, CNTXG"
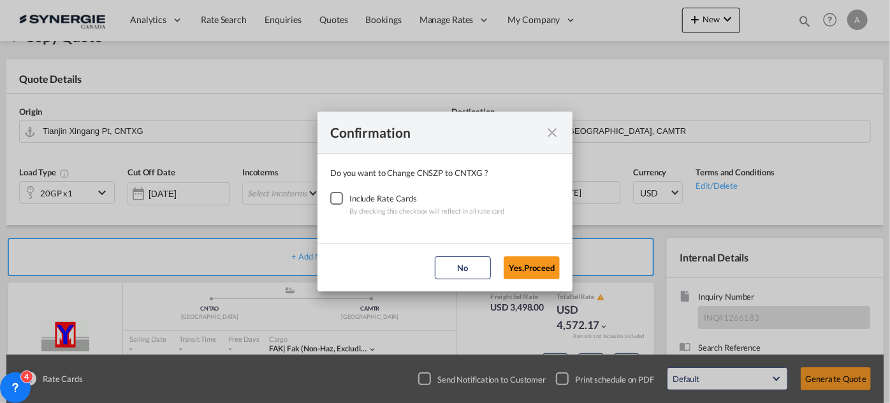
click at [335, 200] on div "Checkbox No Ink" at bounding box center [336, 198] width 13 height 13
click at [521, 266] on button "Yes,Proceed" at bounding box center [532, 267] width 56 height 23
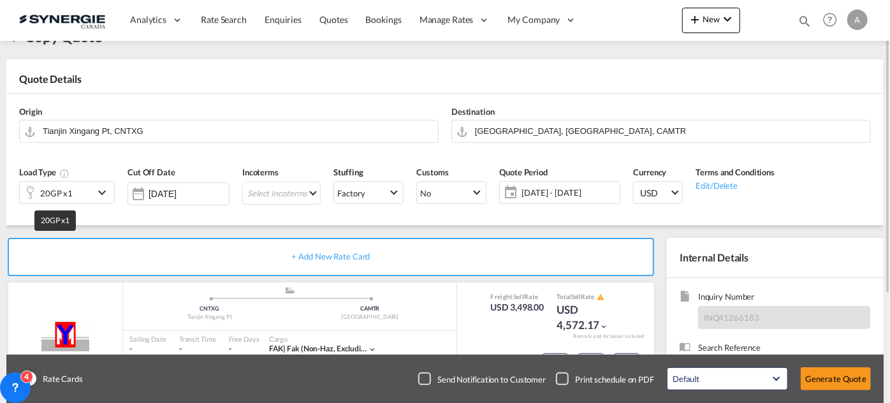
click at [43, 198] on div "20GP x1" at bounding box center [56, 193] width 33 height 18
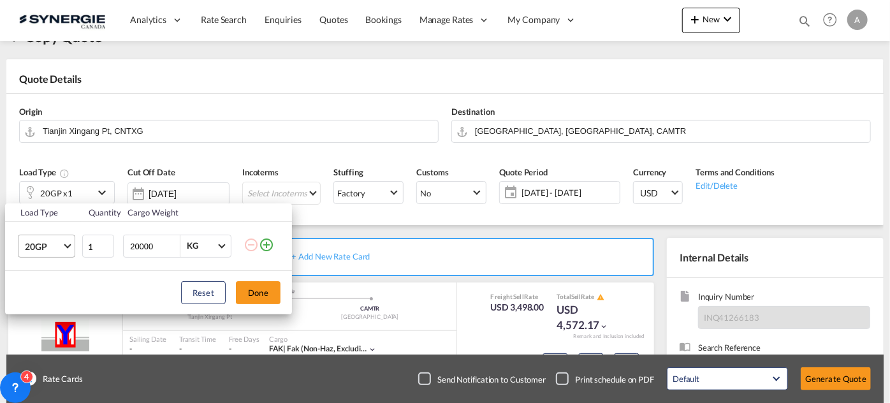
click at [51, 236] on md-select-value "20GP" at bounding box center [49, 246] width 51 height 22
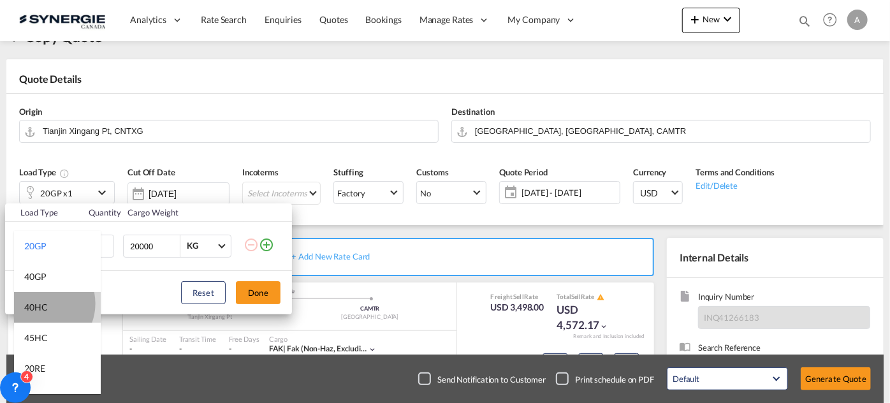
click at [40, 303] on div "40HC" at bounding box center [36, 307] width 24 height 13
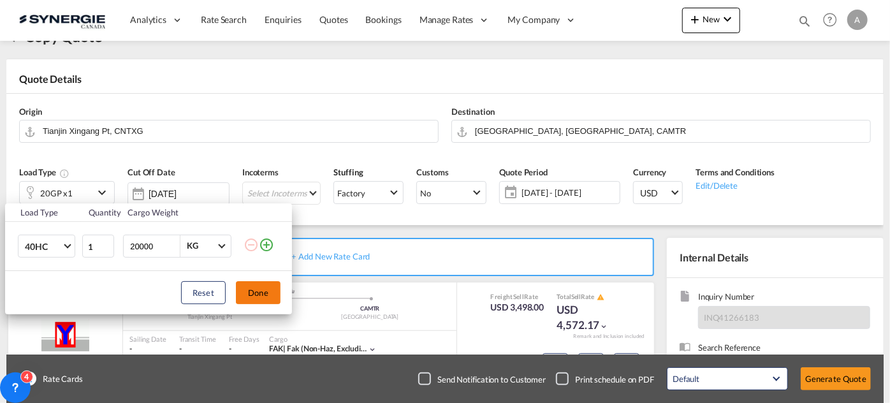
click at [241, 285] on button "Done" at bounding box center [258, 292] width 45 height 23
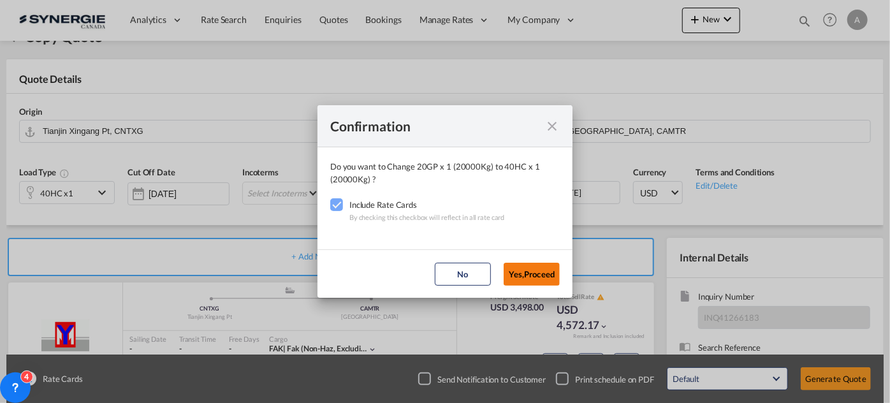
click at [526, 280] on button "Yes,Proceed" at bounding box center [532, 274] width 56 height 23
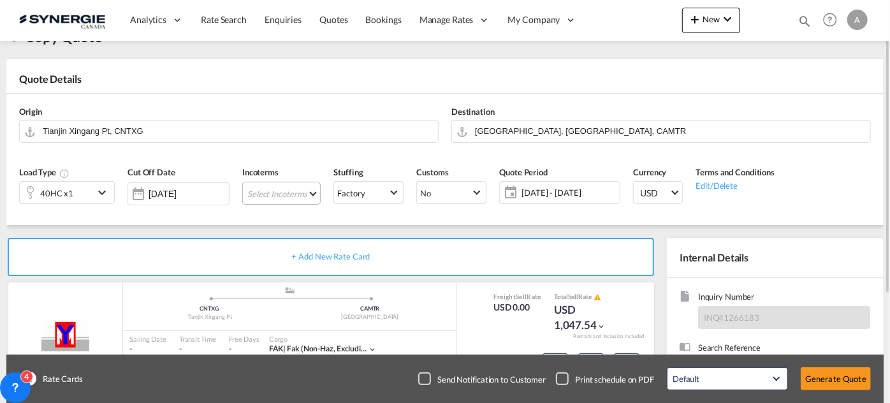
click at [287, 191] on md-select "Select Incoterms CIF - import Cost,Insurance and Freight DAP - import Delivered…" at bounding box center [281, 193] width 78 height 23
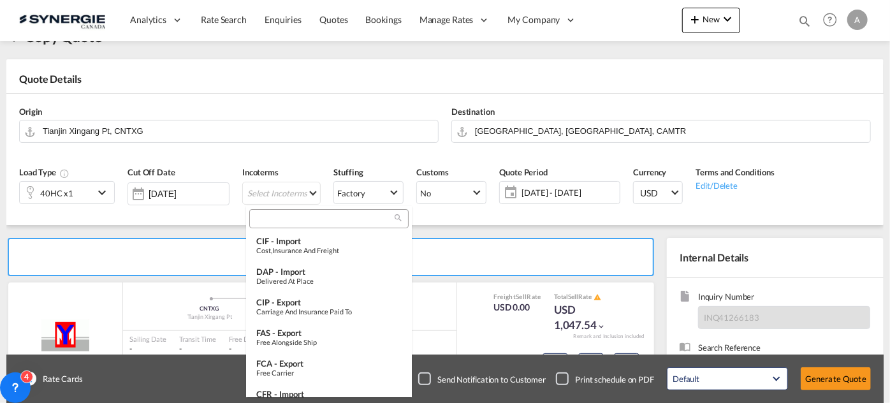
click at [280, 212] on div at bounding box center [328, 218] width 159 height 19
click at [279, 215] on input "search" at bounding box center [324, 218] width 142 height 11
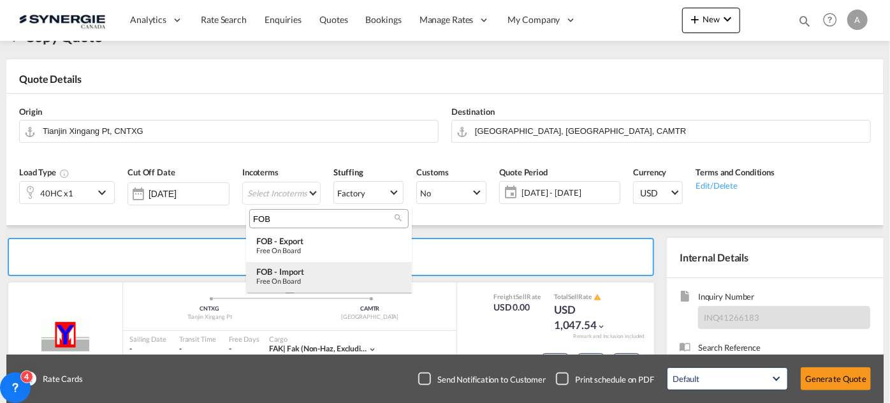
type input "FOB"
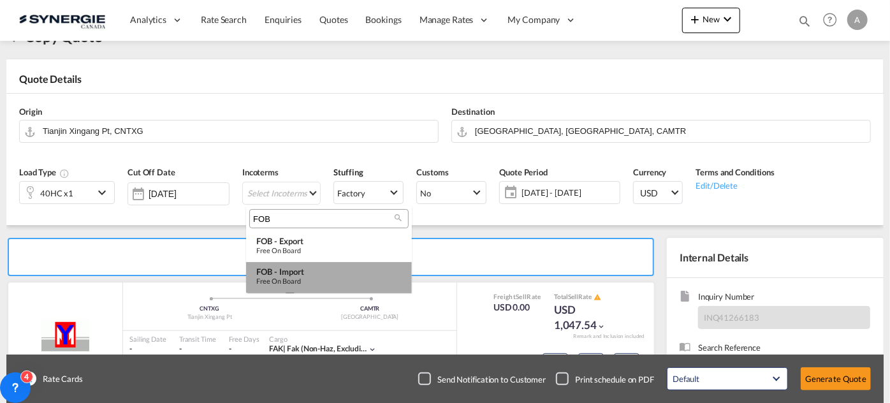
click at [293, 270] on div "FOB - import" at bounding box center [328, 271] width 145 height 10
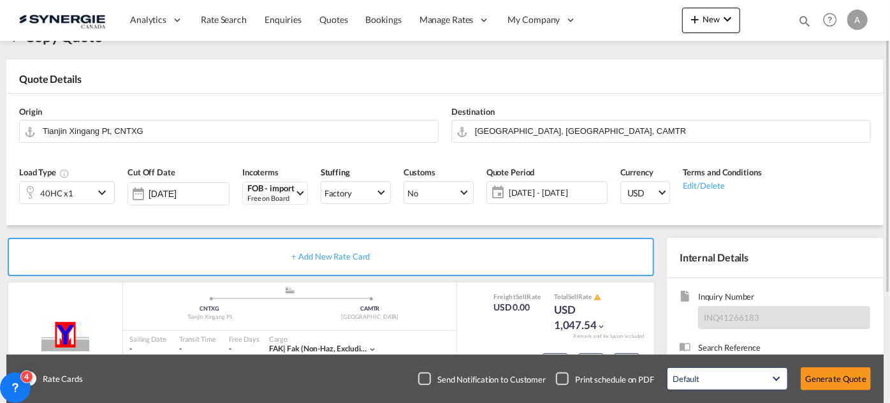
click at [526, 187] on span "[DATE] - [DATE]" at bounding box center [556, 192] width 95 height 11
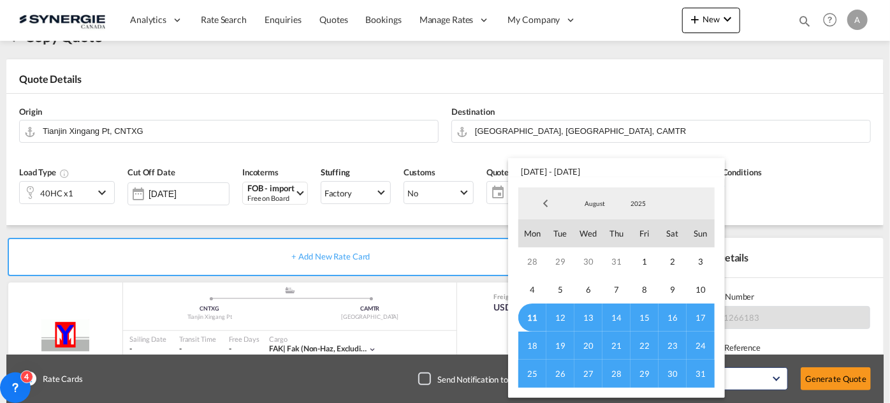
click at [526, 314] on span "11" at bounding box center [532, 317] width 28 height 28
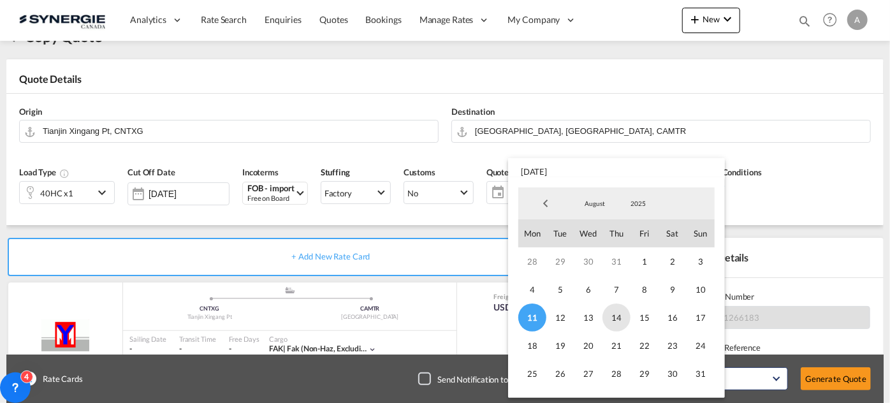
click at [616, 314] on span "14" at bounding box center [616, 317] width 28 height 28
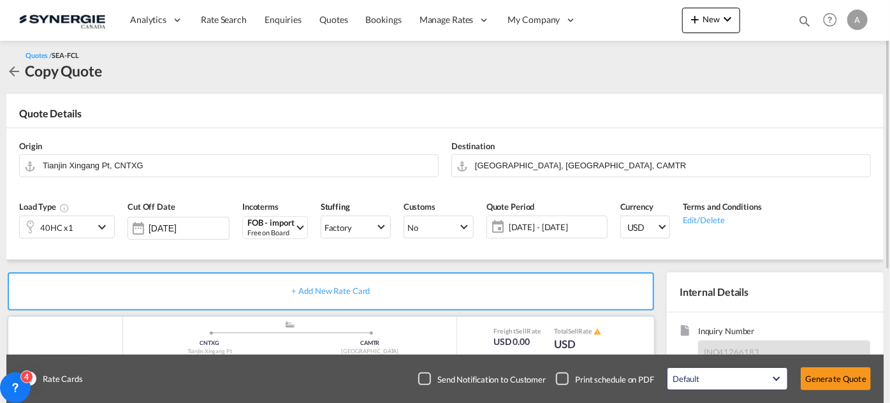
click at [646, 318] on div "Freight Sell Rate USD 0.00 Total Sell Rate USD 1,047.54 Remark and Inclusion in…" at bounding box center [555, 369] width 198 height 105
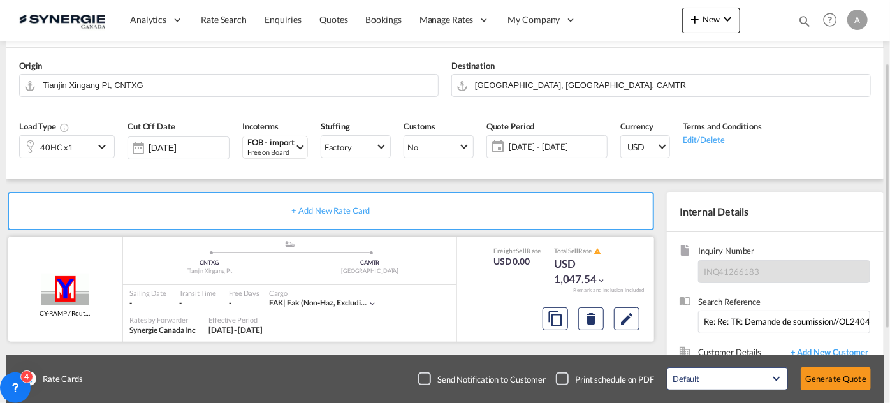
scroll to position [91, 0]
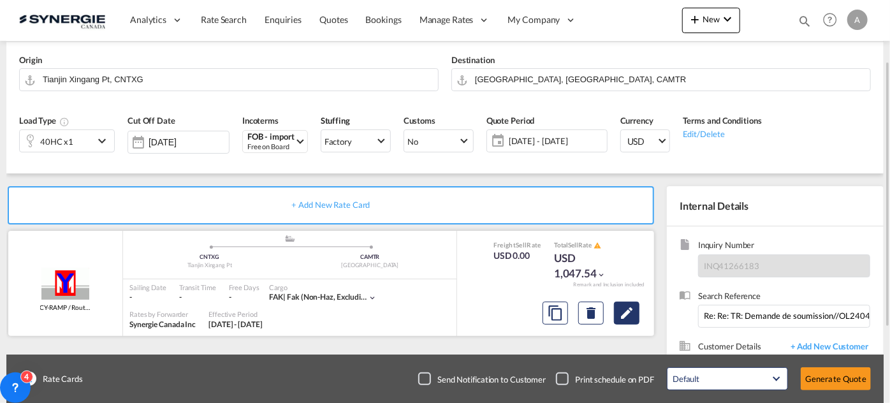
click at [635, 314] on button "Edit" at bounding box center [626, 312] width 25 height 23
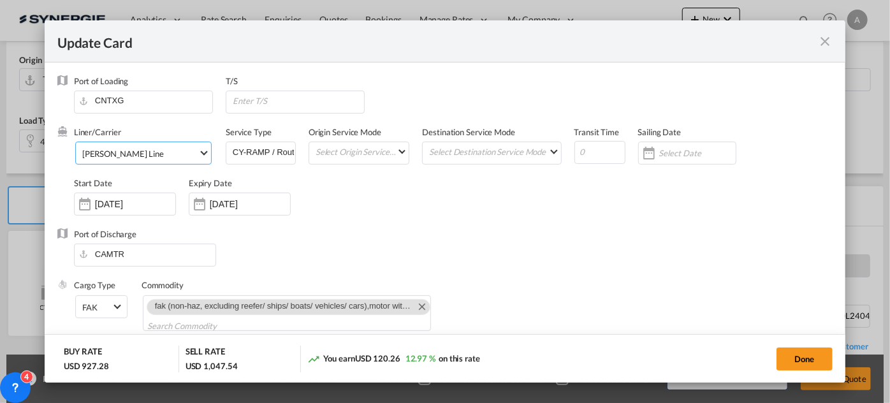
click at [192, 157] on span "Yang Ming Line" at bounding box center [140, 153] width 116 height 11
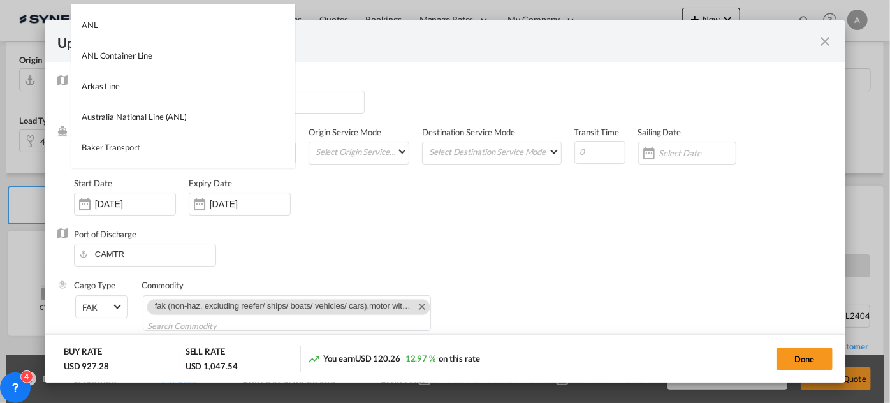
scroll to position [0, 0]
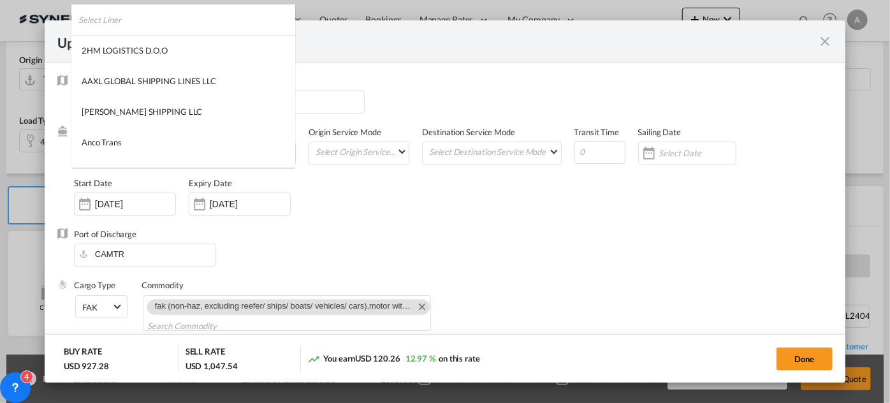
click at [180, 24] on input "search" at bounding box center [186, 19] width 217 height 31
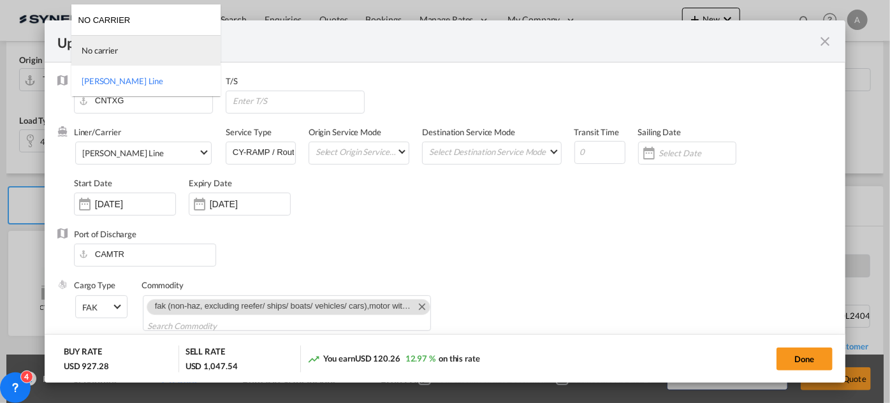
type input "NO CARRIER"
click at [136, 56] on md-option "No carrier" at bounding box center [145, 50] width 149 height 31
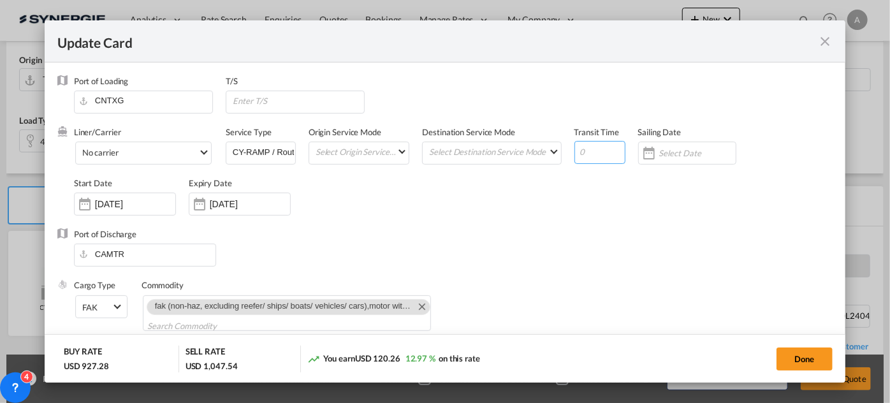
click at [593, 152] on input "Update CardPort of ..." at bounding box center [599, 152] width 51 height 23
type input "35"
click at [679, 149] on input "Update CardPort of ..." at bounding box center [697, 153] width 76 height 10
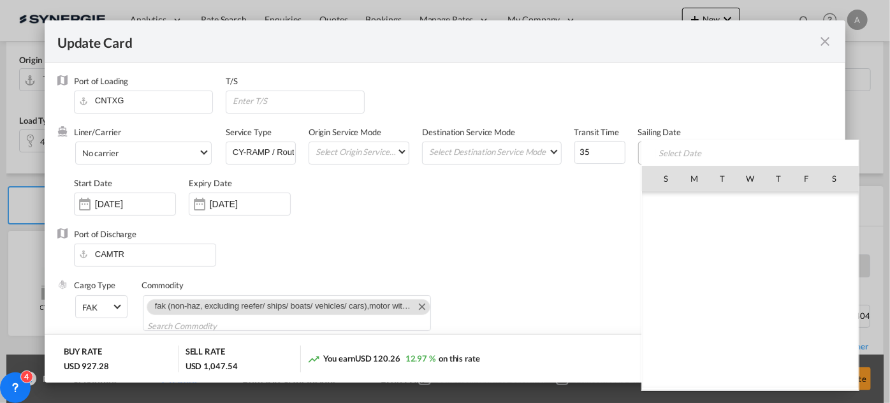
scroll to position [2703, 0]
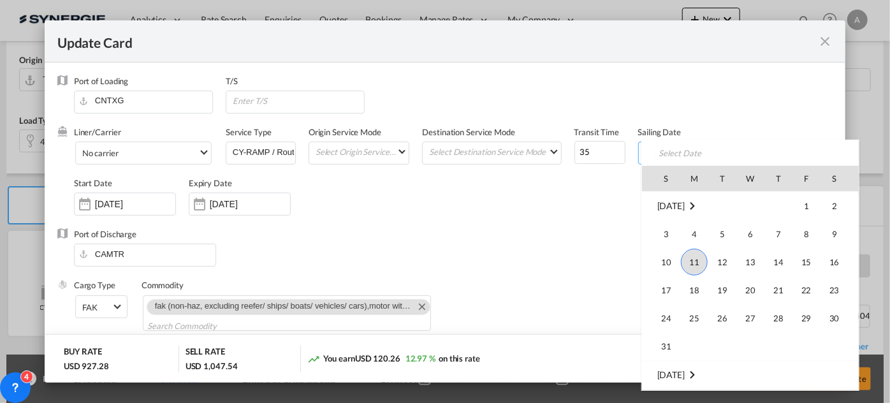
click at [547, 247] on div "Port of Discharge CAMTR" at bounding box center [444, 253] width 775 height 51
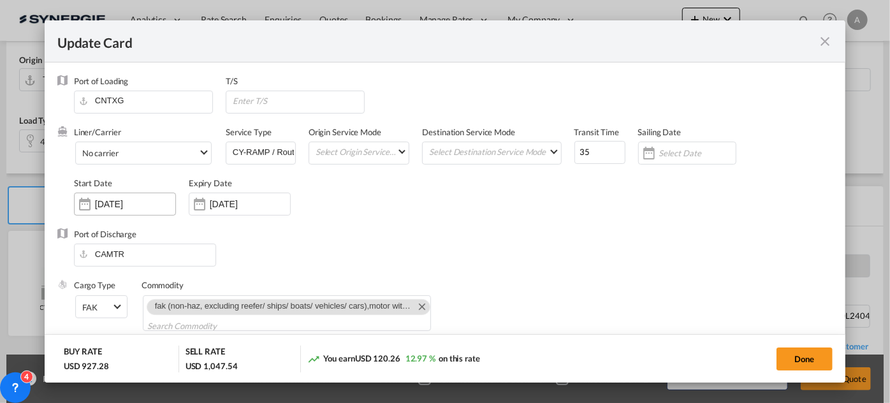
click at [154, 207] on input "15 Apr 2024" at bounding box center [135, 204] width 80 height 10
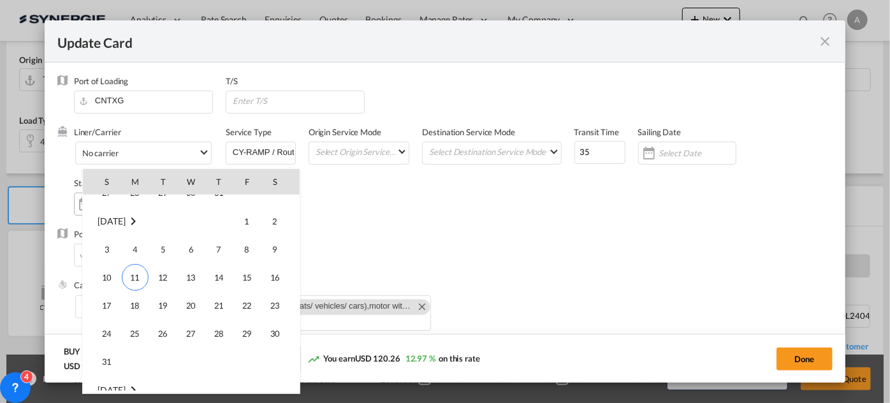
scroll to position [295088, 0]
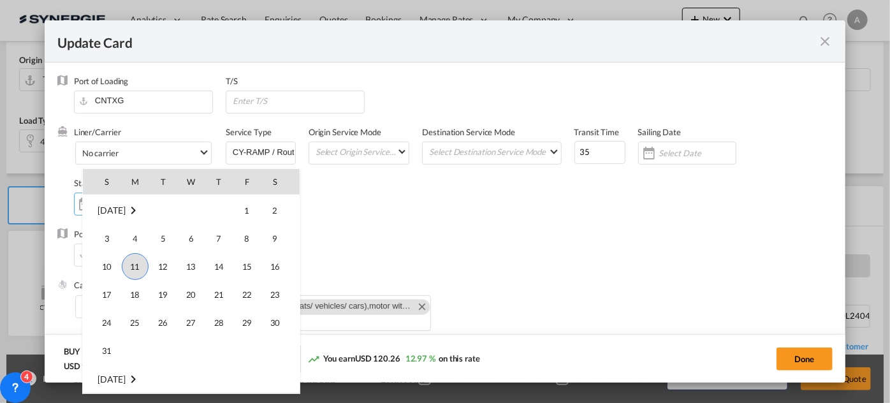
click at [134, 267] on span "11" at bounding box center [135, 266] width 27 height 27
type input "[DATE]"
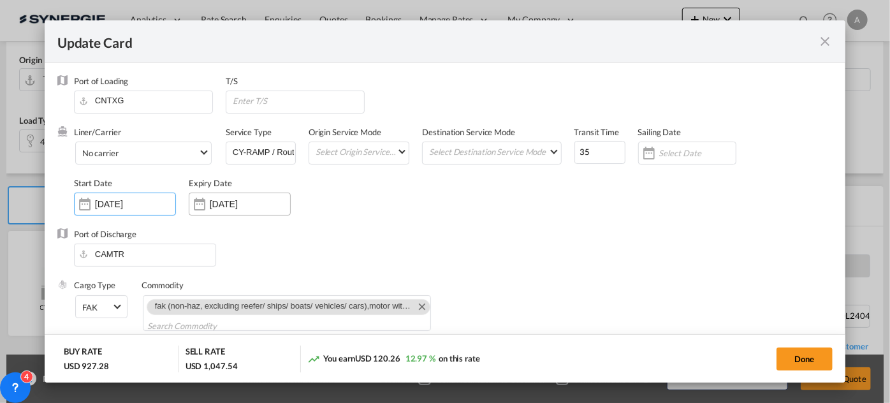
click at [260, 203] on input "[DATE]" at bounding box center [250, 204] width 80 height 10
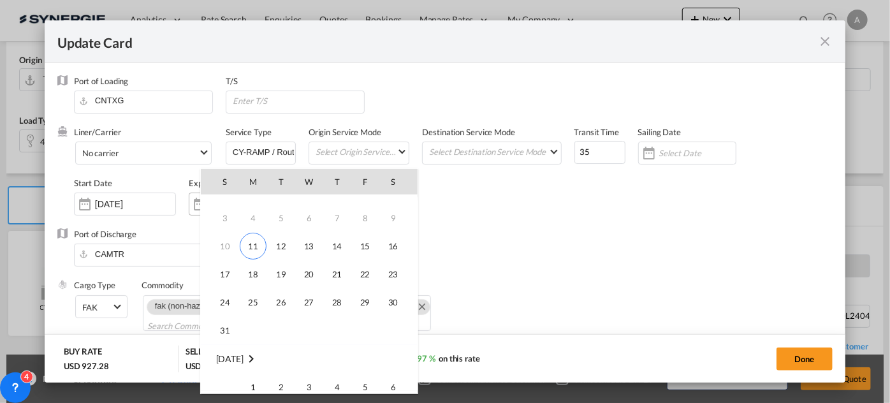
scroll to position [0, 0]
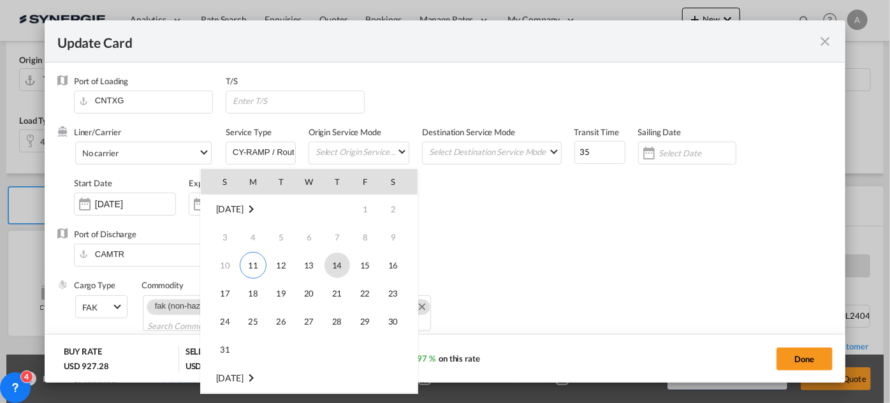
click at [335, 264] on span "14" at bounding box center [336, 264] width 25 height 25
type input "[DATE]"
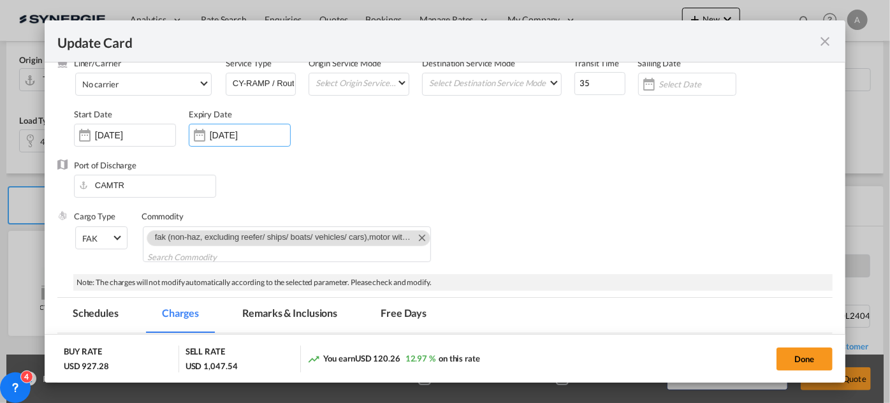
scroll to position [76, 0]
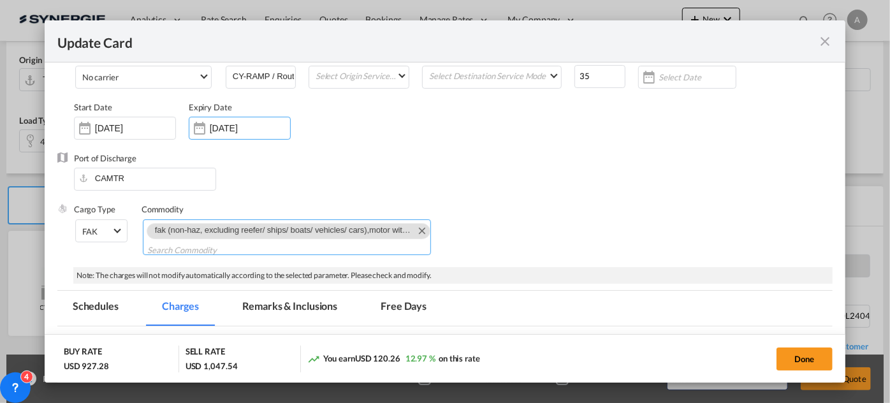
click at [414, 229] on md-icon "Remove fak (non-haz, excluding reefer/ ships/ boats/ vehicles/ cars),motor with…" at bounding box center [421, 229] width 15 height 15
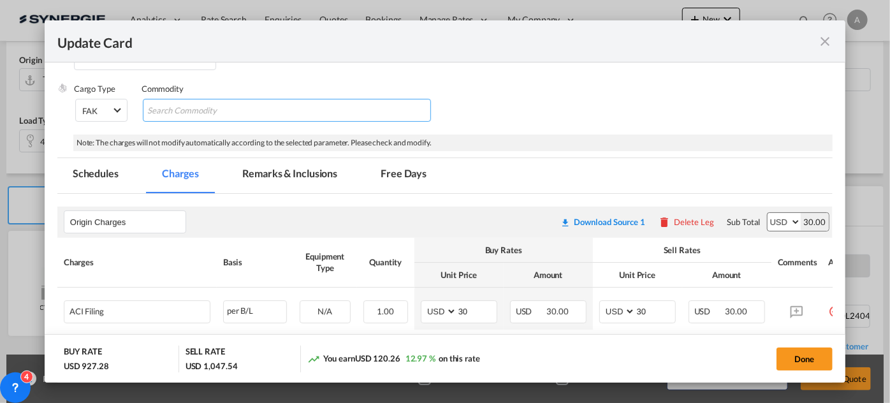
scroll to position [197, 0]
click at [310, 184] on md-tab-item "Remarks & Inclusions" at bounding box center [290, 174] width 126 height 35
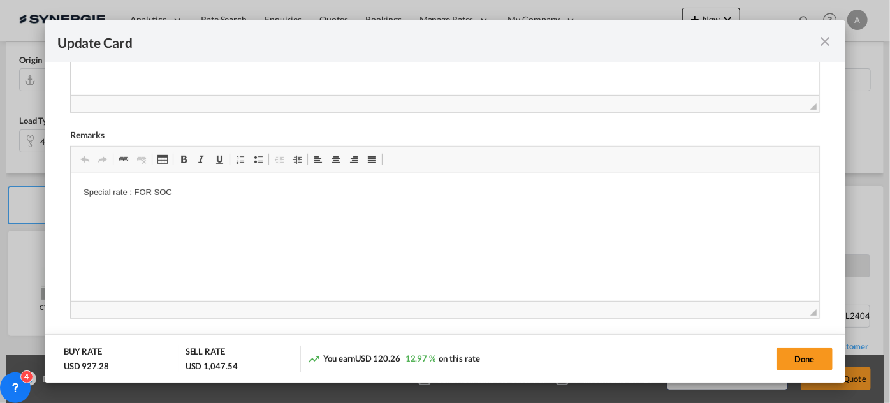
scroll to position [484, 0]
drag, startPoint x: 206, startPoint y: 207, endPoint x: 73, endPoint y: 374, distance: 212.7
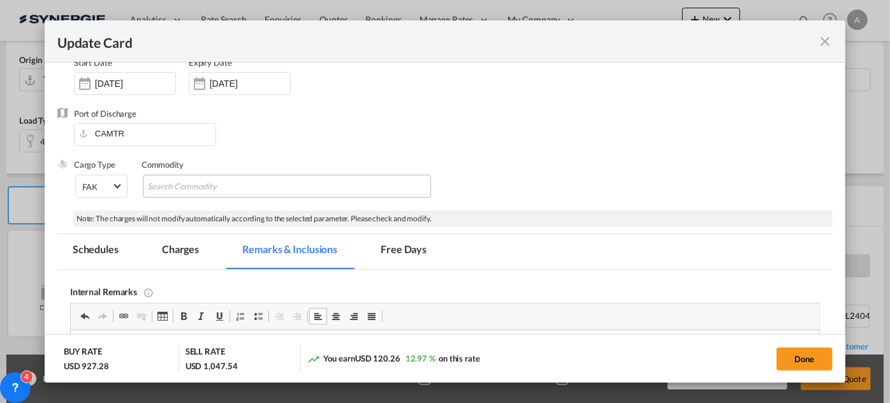
scroll to position [126, 0]
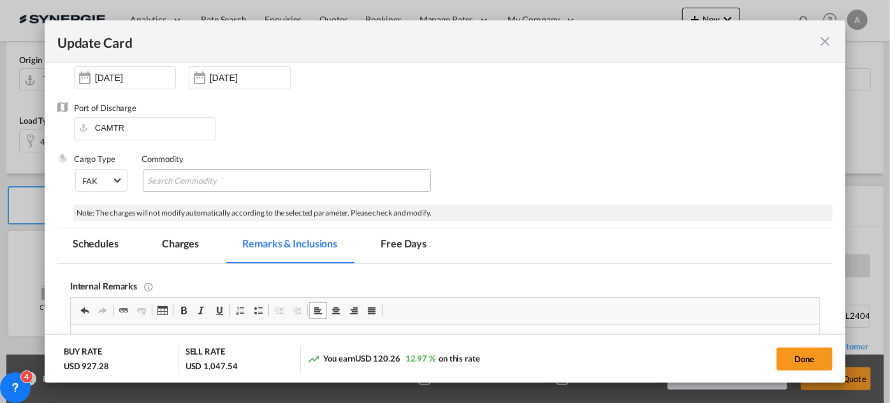
click at [184, 248] on md-tab-item "Charges" at bounding box center [181, 245] width 68 height 35
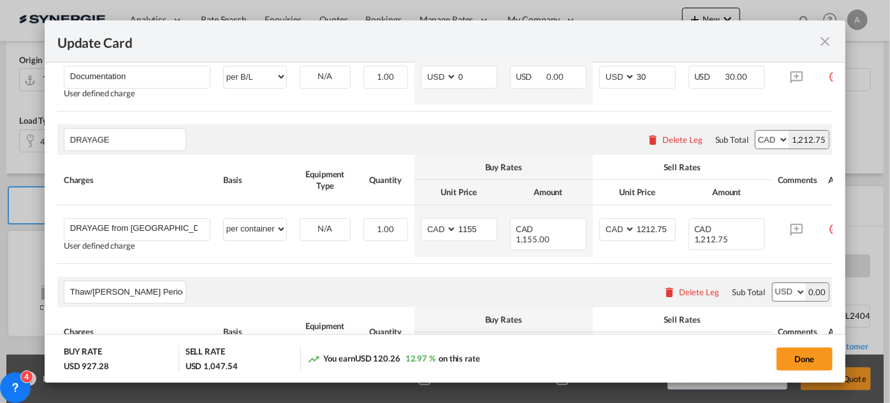
scroll to position [730, 0]
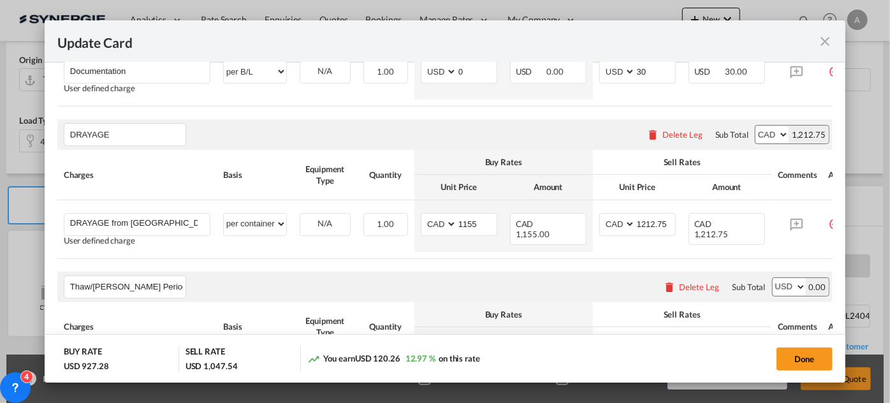
click at [824, 45] on md-icon "icon-close fg-AAA8AD m-0 pointer" at bounding box center [824, 41] width 15 height 15
